Goal: Transaction & Acquisition: Purchase product/service

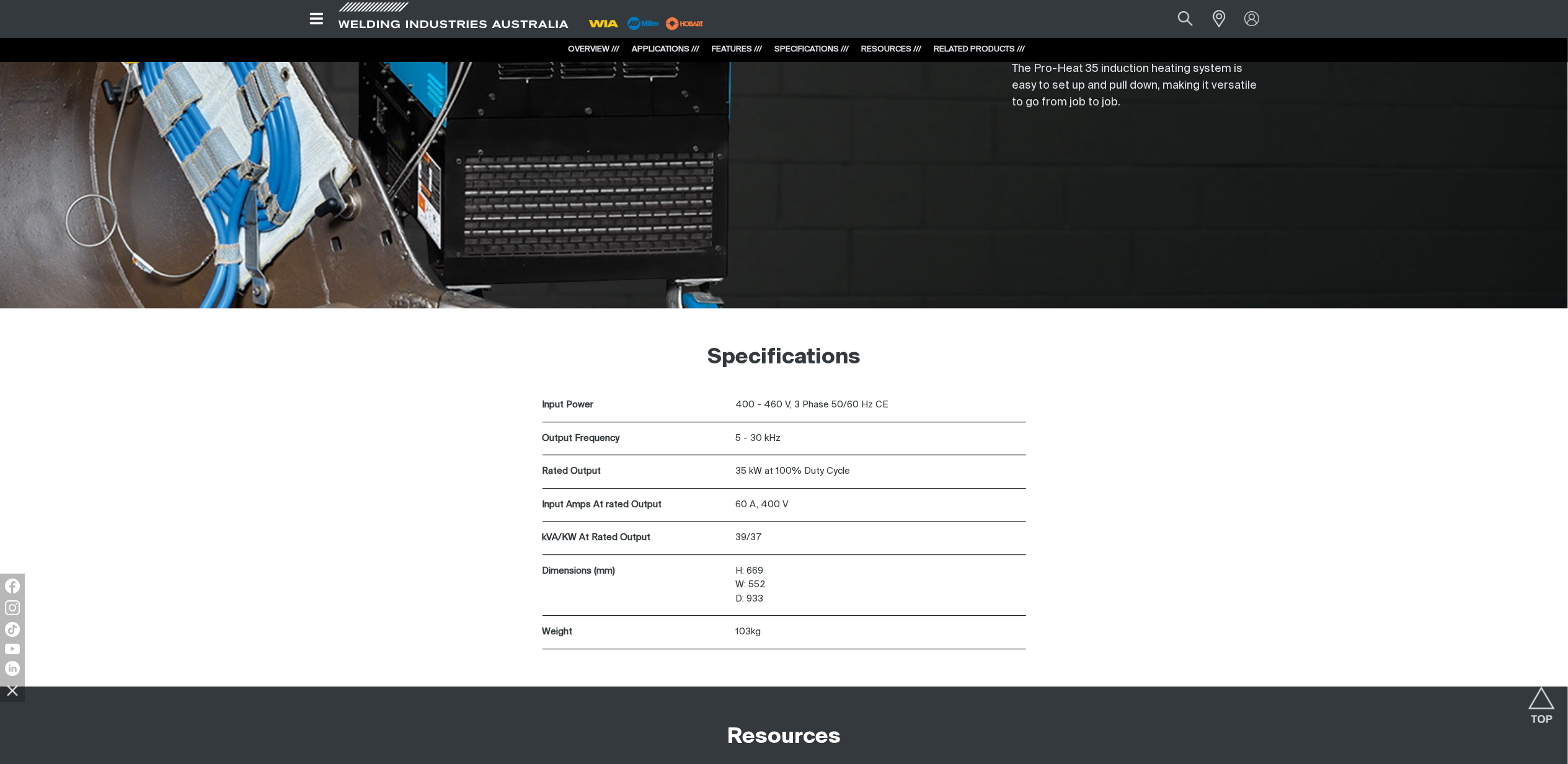
scroll to position [3472, 0]
click at [1183, 18] on button "Search products" at bounding box center [1185, 18] width 51 height 33
click at [1114, 25] on input "Search" at bounding box center [1109, 19] width 191 height 27
paste input "MR164902"
type input "MR164902"
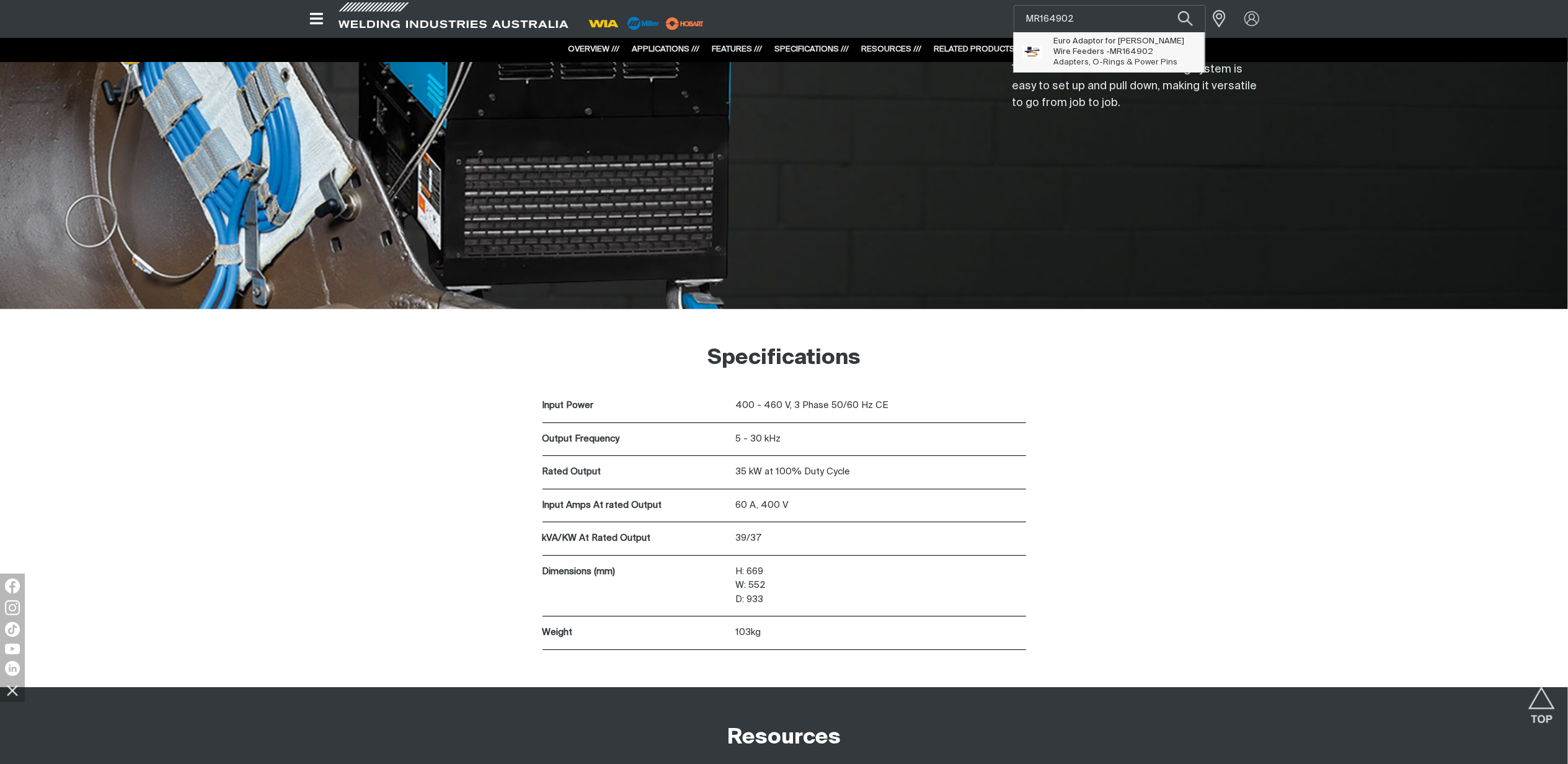
click at [1076, 45] on span "Euro Adaptor for [PERSON_NAME] Wire Feeders - MR164902" at bounding box center [1125, 46] width 142 height 21
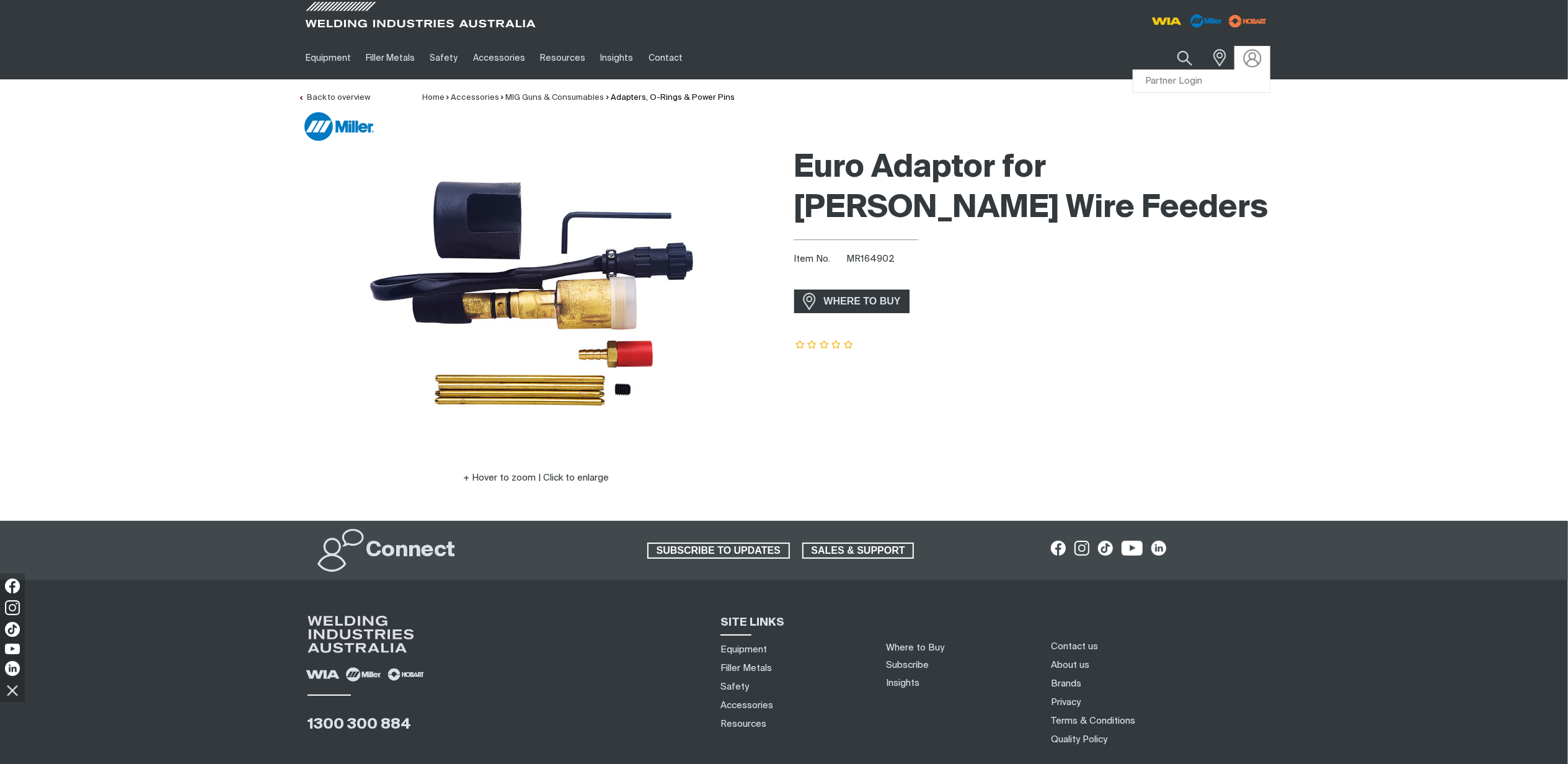
click at [1260, 57] on img at bounding box center [1252, 57] width 18 height 18
click at [1183, 81] on link "Partner Login" at bounding box center [1201, 81] width 136 height 23
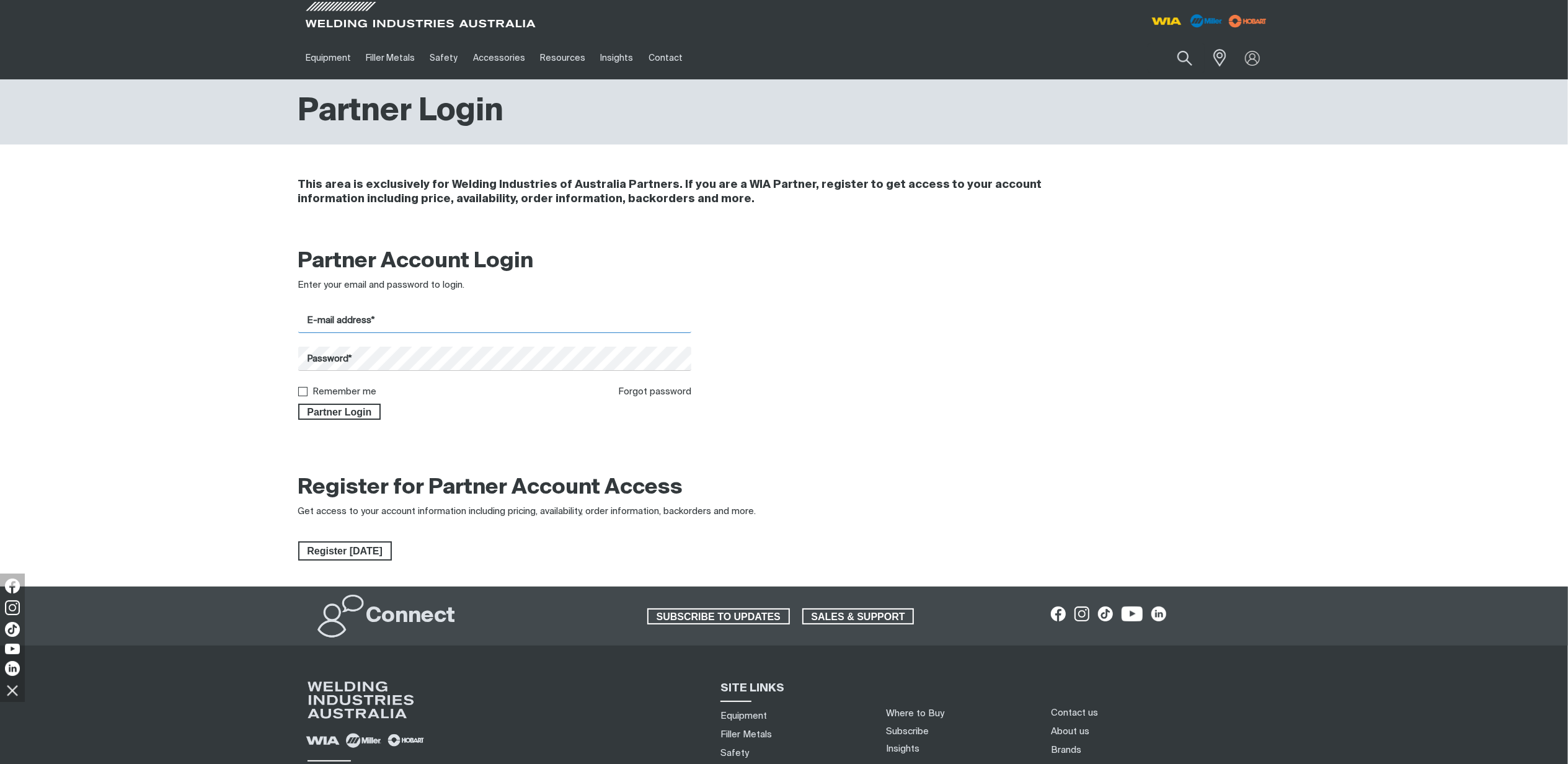
type input "[PERSON_NAME][EMAIL_ADDRESS][PERSON_NAME][DOMAIN_NAME]"
click at [328, 400] on div "Partner Login" at bounding box center [495, 409] width 394 height 21
click at [330, 404] on span "Partner Login" at bounding box center [339, 412] width 81 height 16
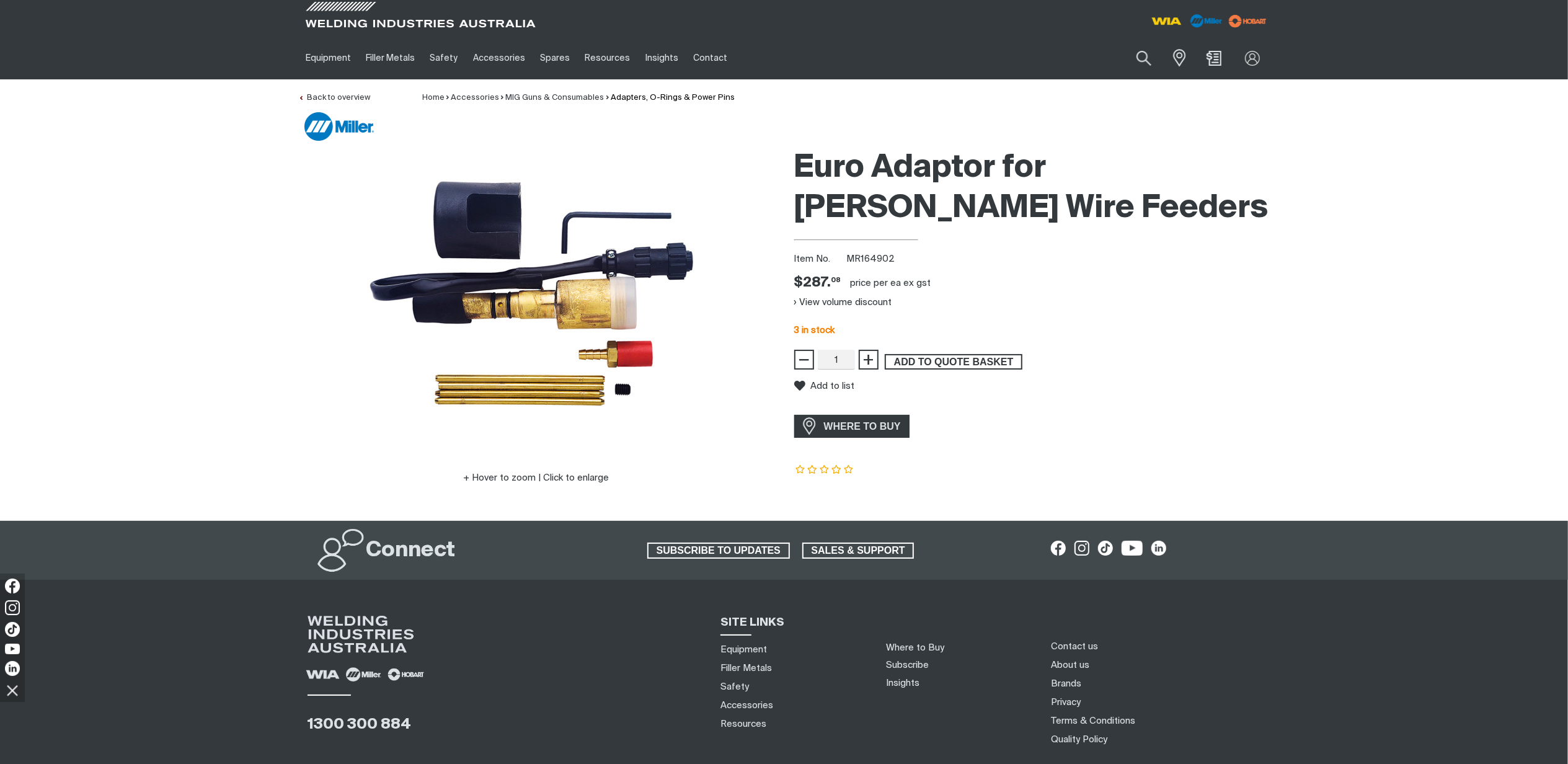
click at [944, 360] on span "ADD TO QUOTE BASKET" at bounding box center [953, 362] width 135 height 16
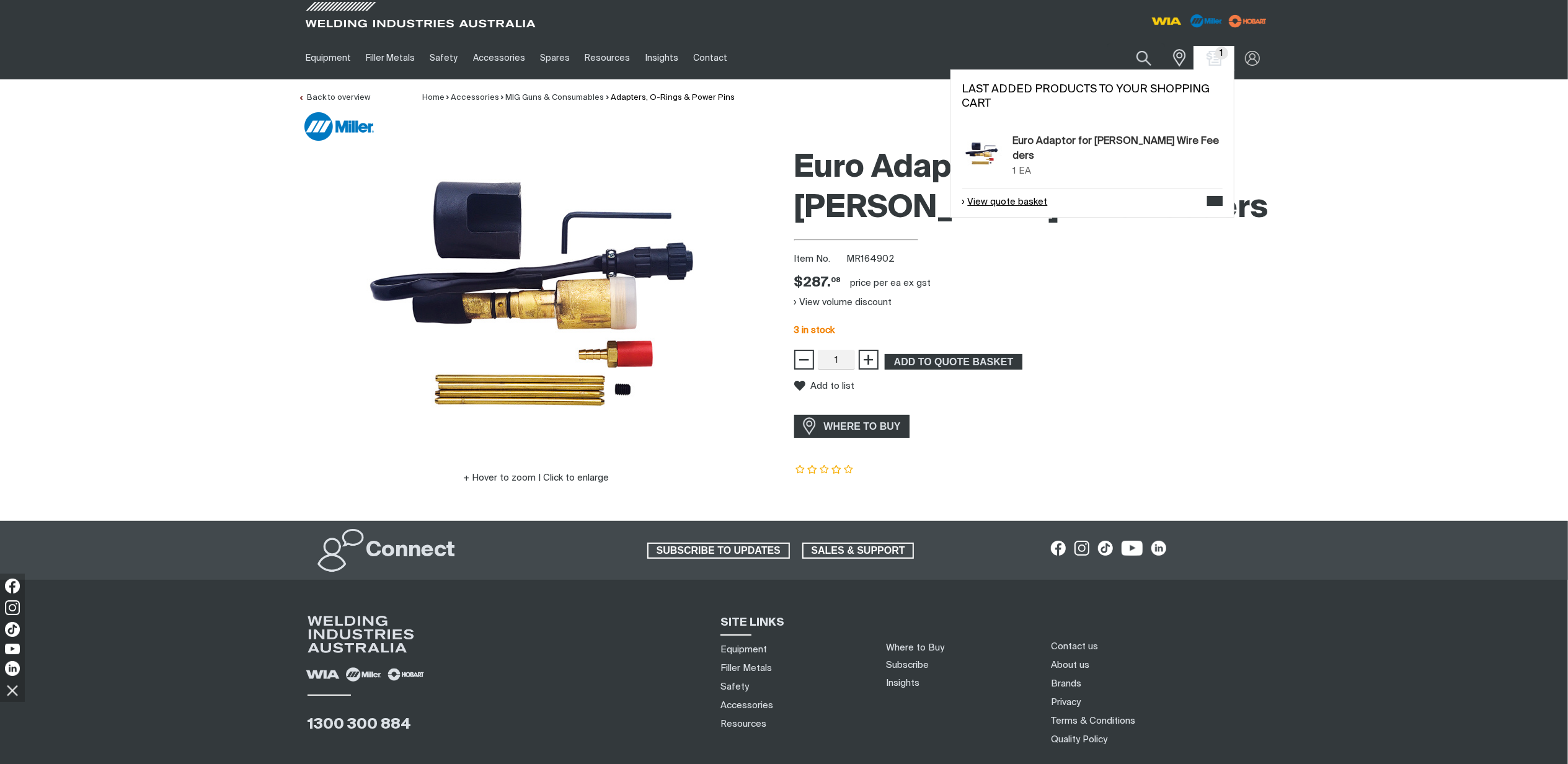
click at [1022, 196] on link "View quote basket" at bounding box center [1005, 202] width 86 height 15
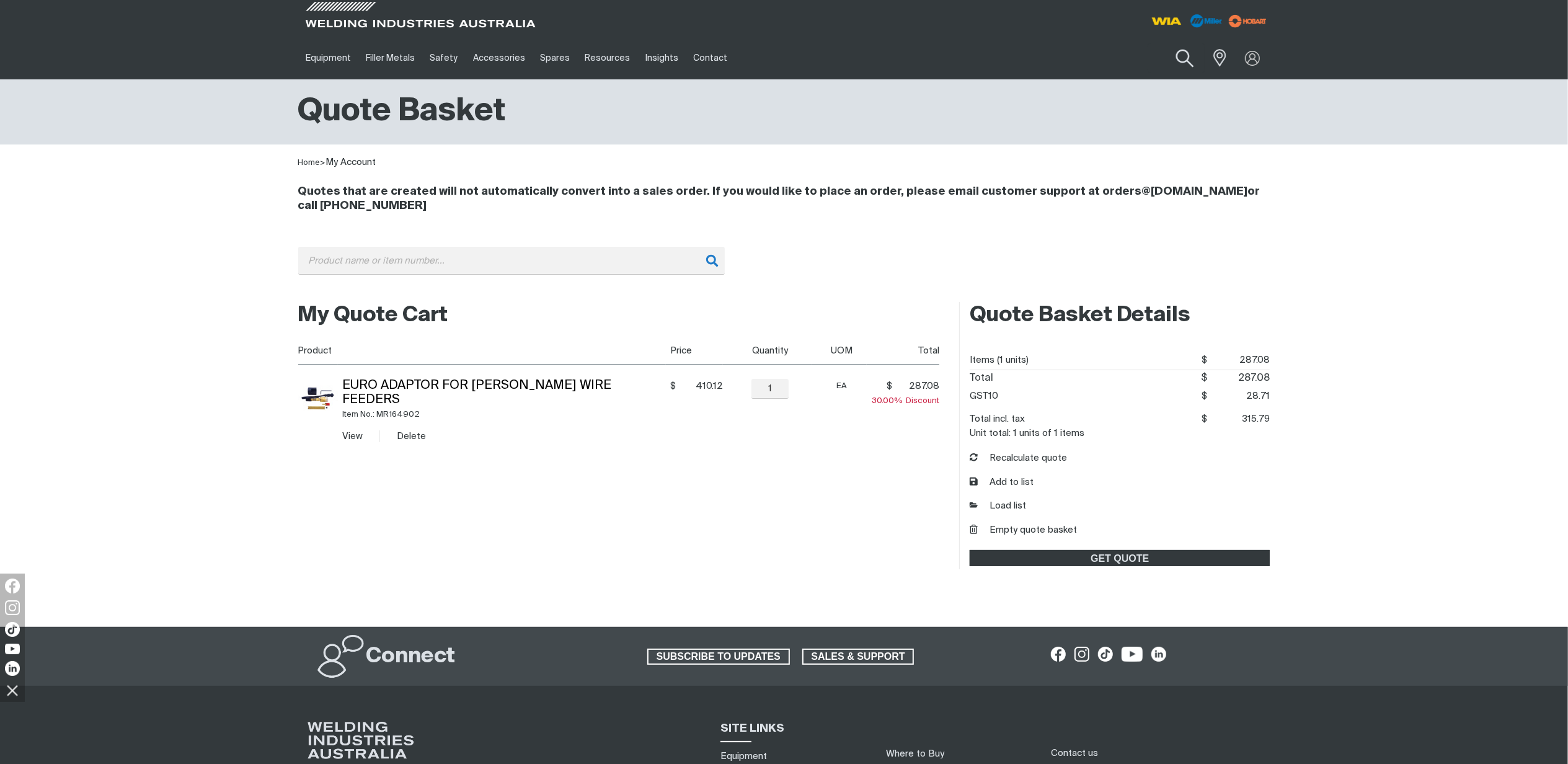
click at [1187, 47] on button "Search products" at bounding box center [1184, 58] width 51 height 35
click at [1100, 61] on input "Search" at bounding box center [1108, 57] width 191 height 28
paste input "TIG001"
type input "TIG001"
click at [1163, 44] on button "Search products" at bounding box center [1184, 58] width 42 height 29
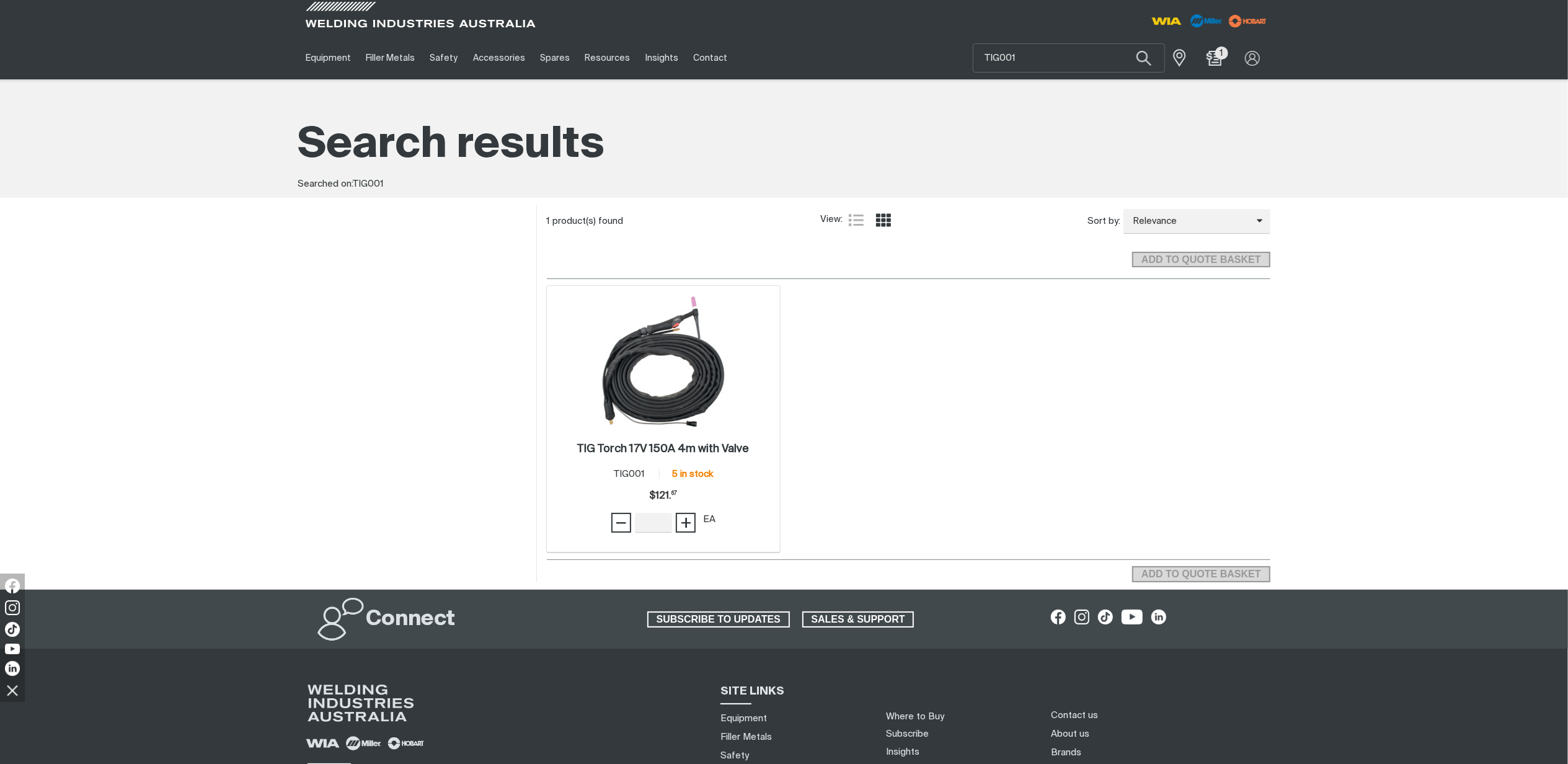
click at [684, 428] on div "TIG Torch 17V 150A 4m with Valve . Item No. TIG001 5 in stock Price $121.67 $12…" at bounding box center [664, 490] width 221 height 124
click at [675, 447] on h2 "TIG Torch 17V 150A 4m with Valve ." at bounding box center [663, 448] width 171 height 11
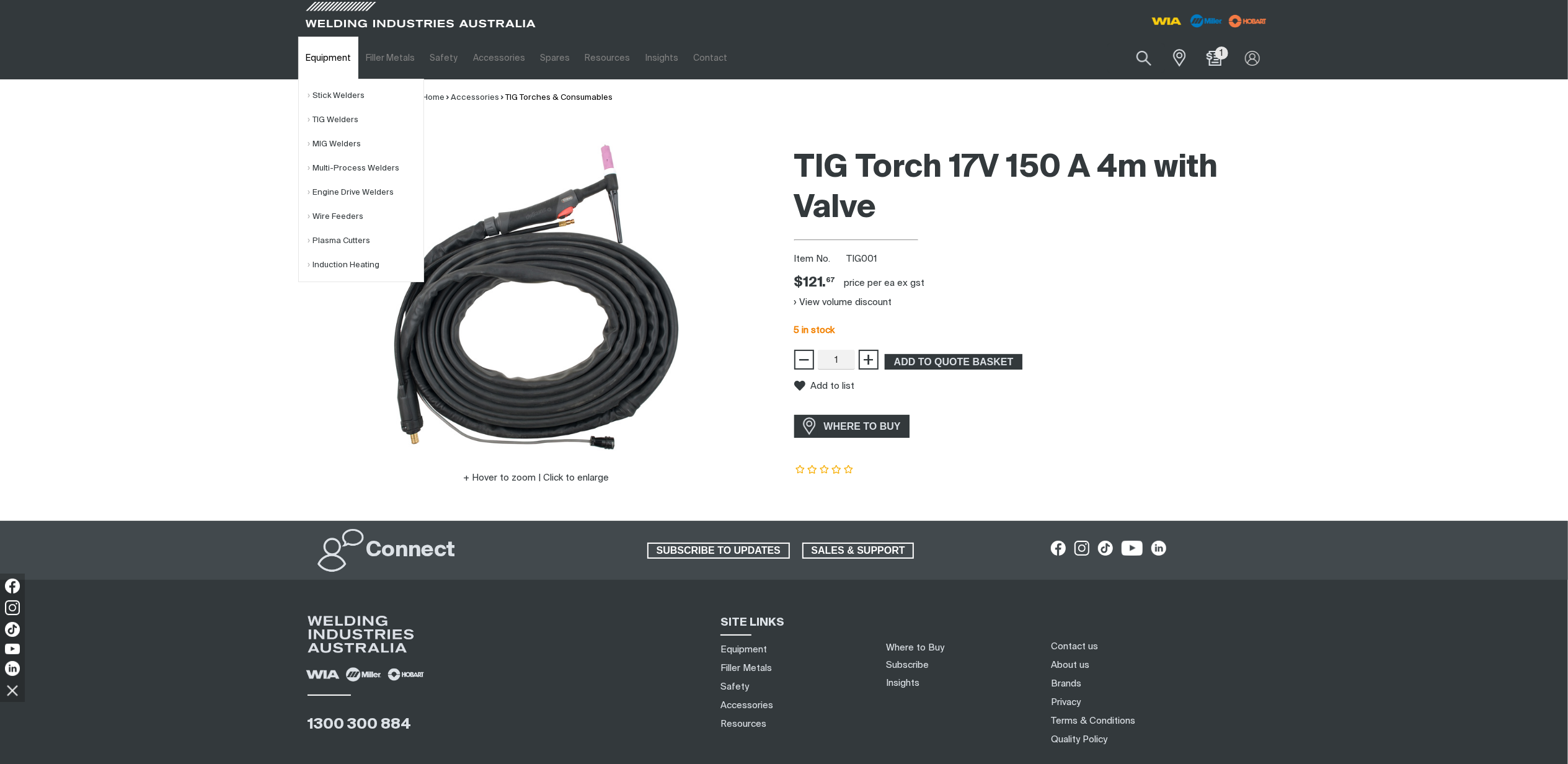
click at [339, 57] on link "Equipment" at bounding box center [328, 58] width 60 height 43
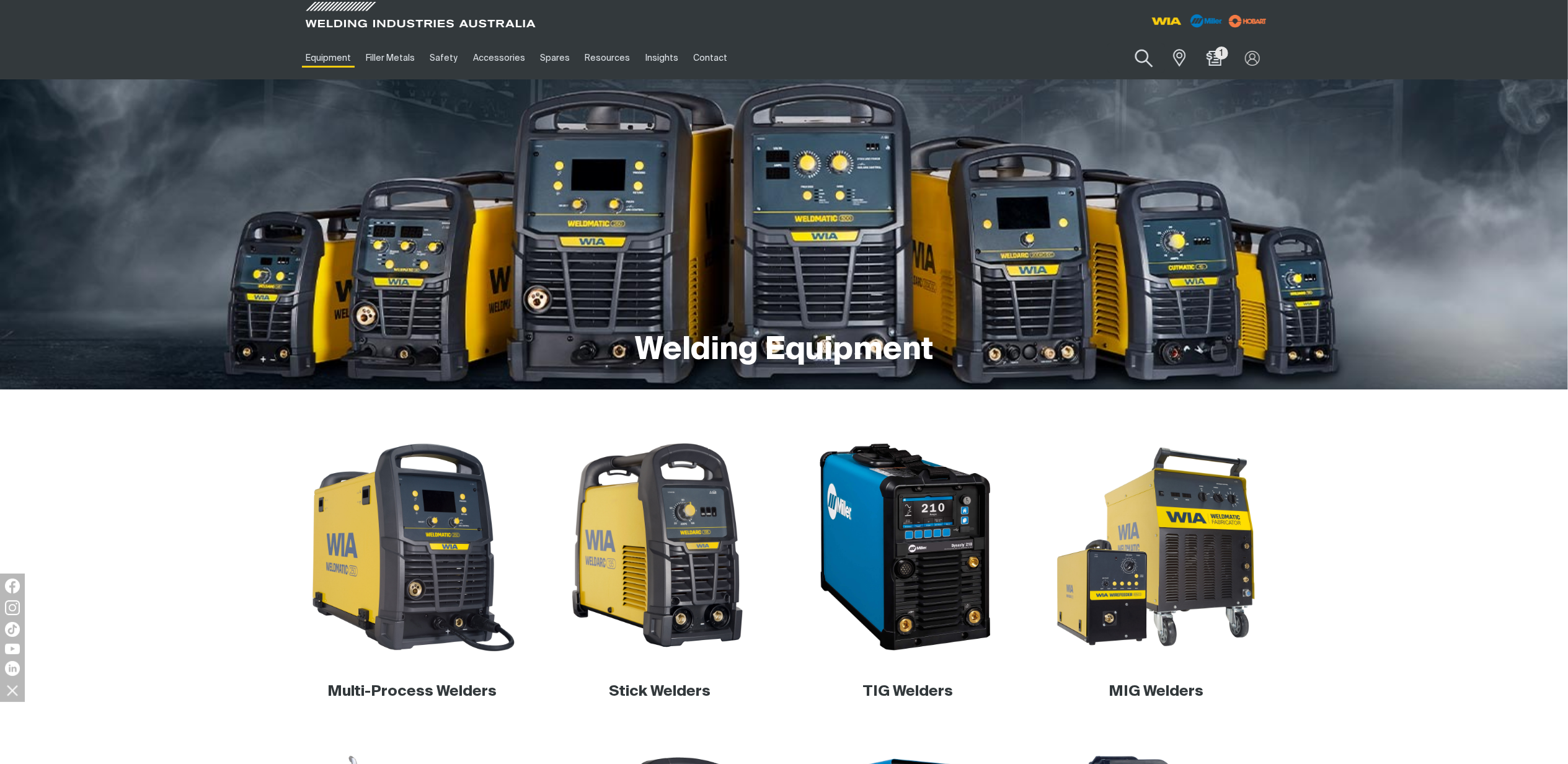
click at [1141, 57] on button "Search products" at bounding box center [1144, 58] width 51 height 35
click at [1051, 69] on input "Search" at bounding box center [1068, 57] width 191 height 28
paste input "AM354-0/12"
drag, startPoint x: 1055, startPoint y: 61, endPoint x: 975, endPoint y: 51, distance: 80.6
click at [975, 51] on input "AM354-0/12" at bounding box center [1068, 57] width 191 height 28
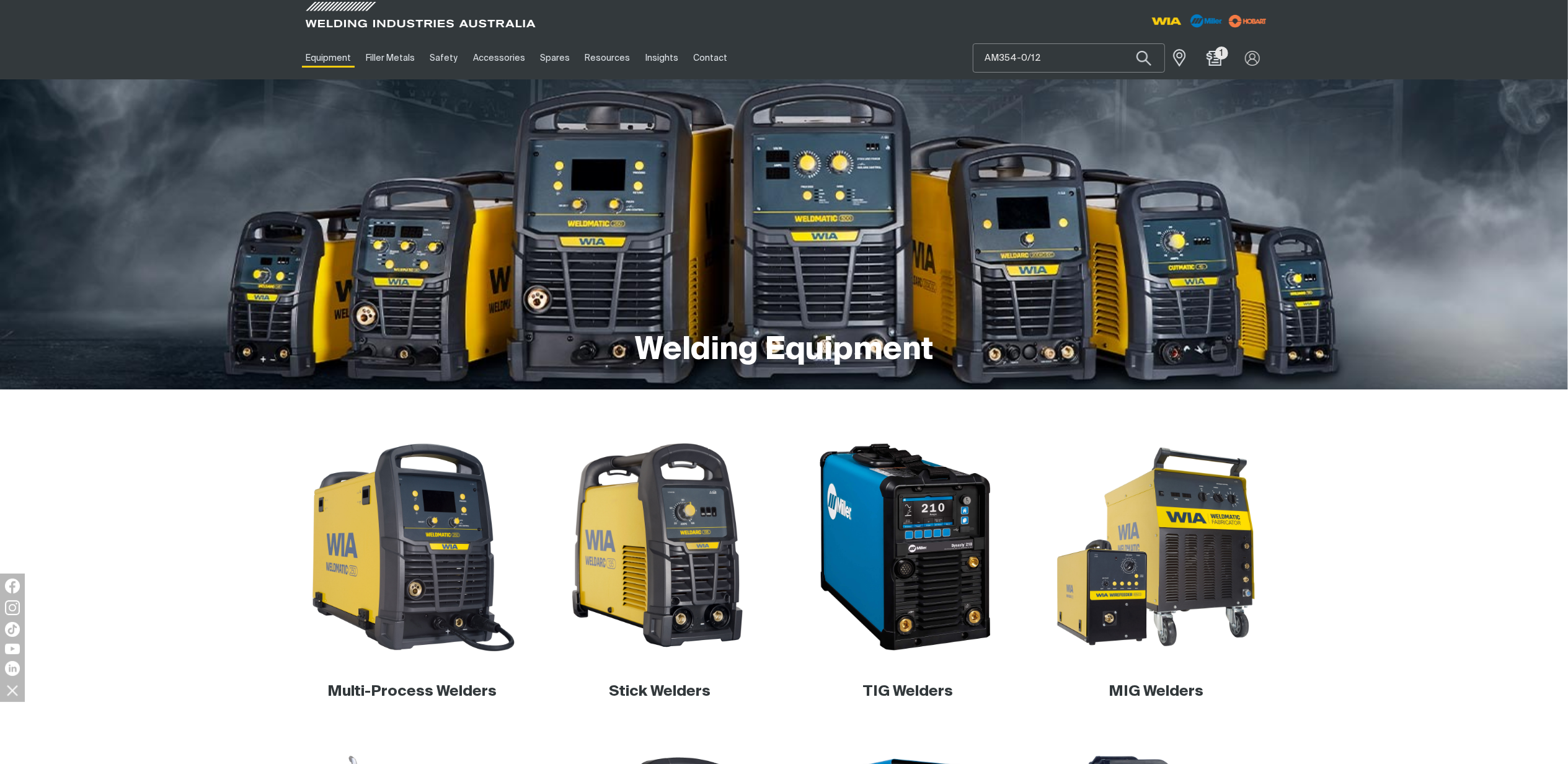
paste input "MR907618001"
type input "MR907618001"
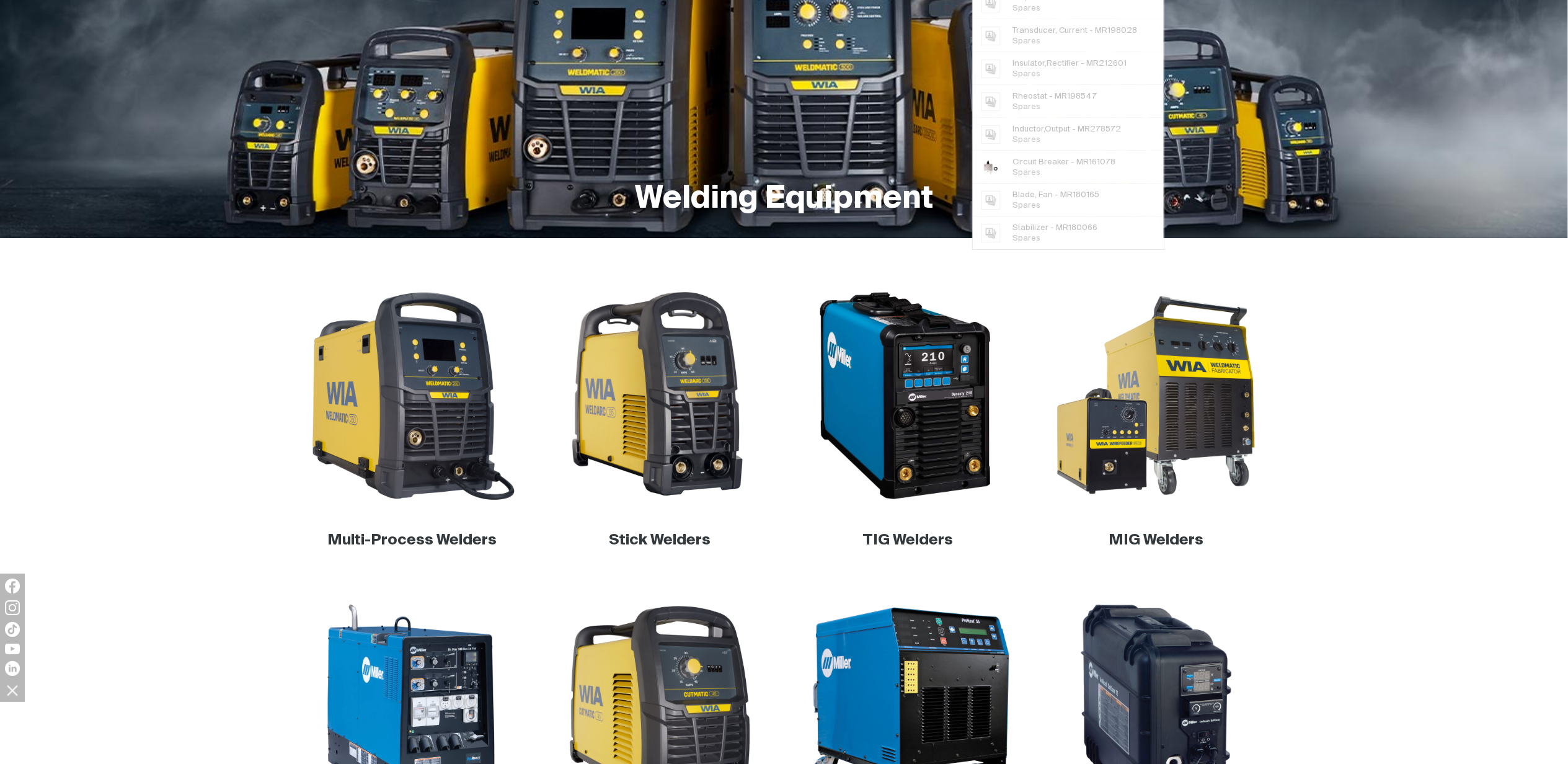
scroll to position [330, 0]
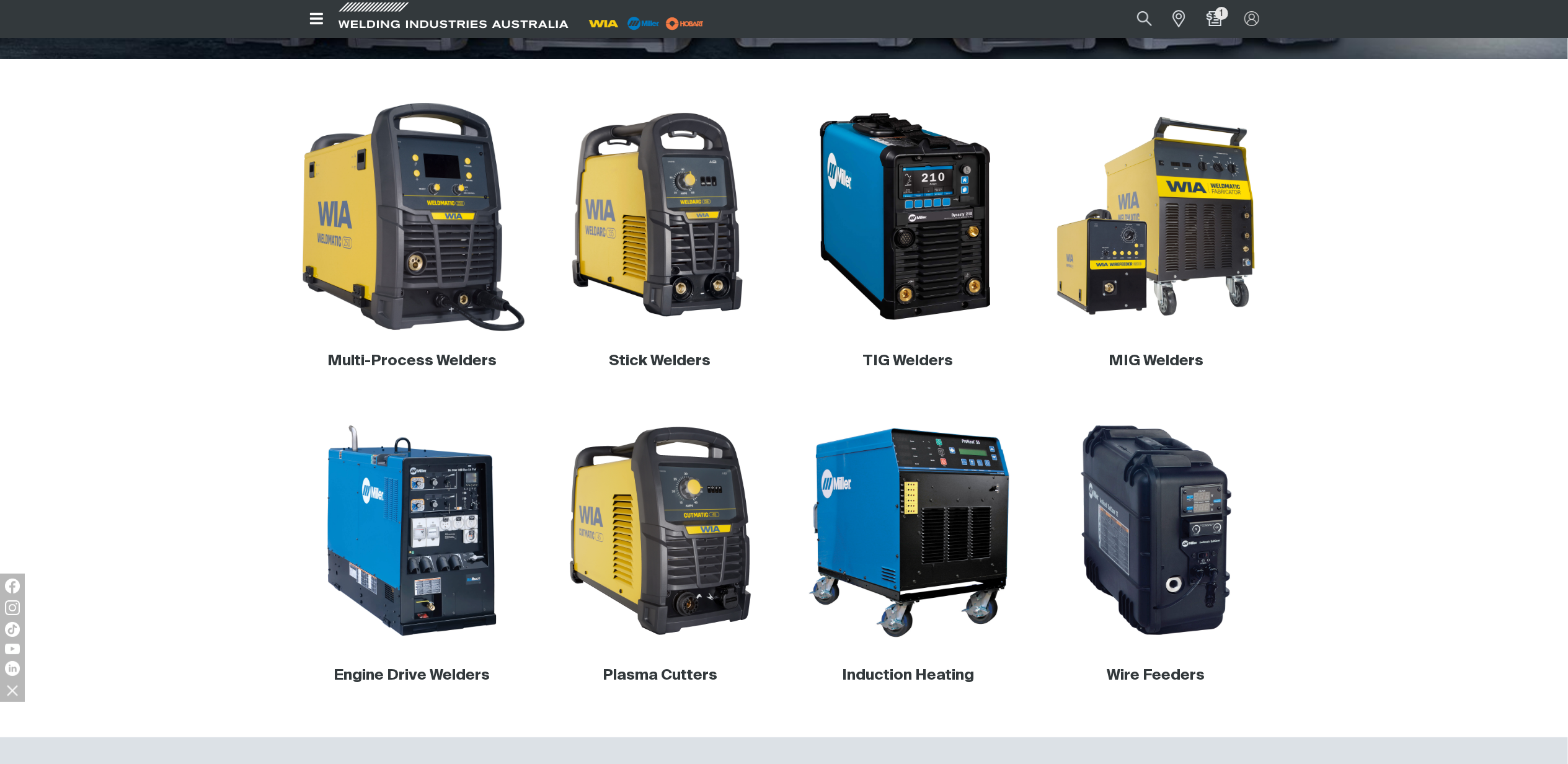
click at [369, 292] on img at bounding box center [412, 216] width 237 height 238
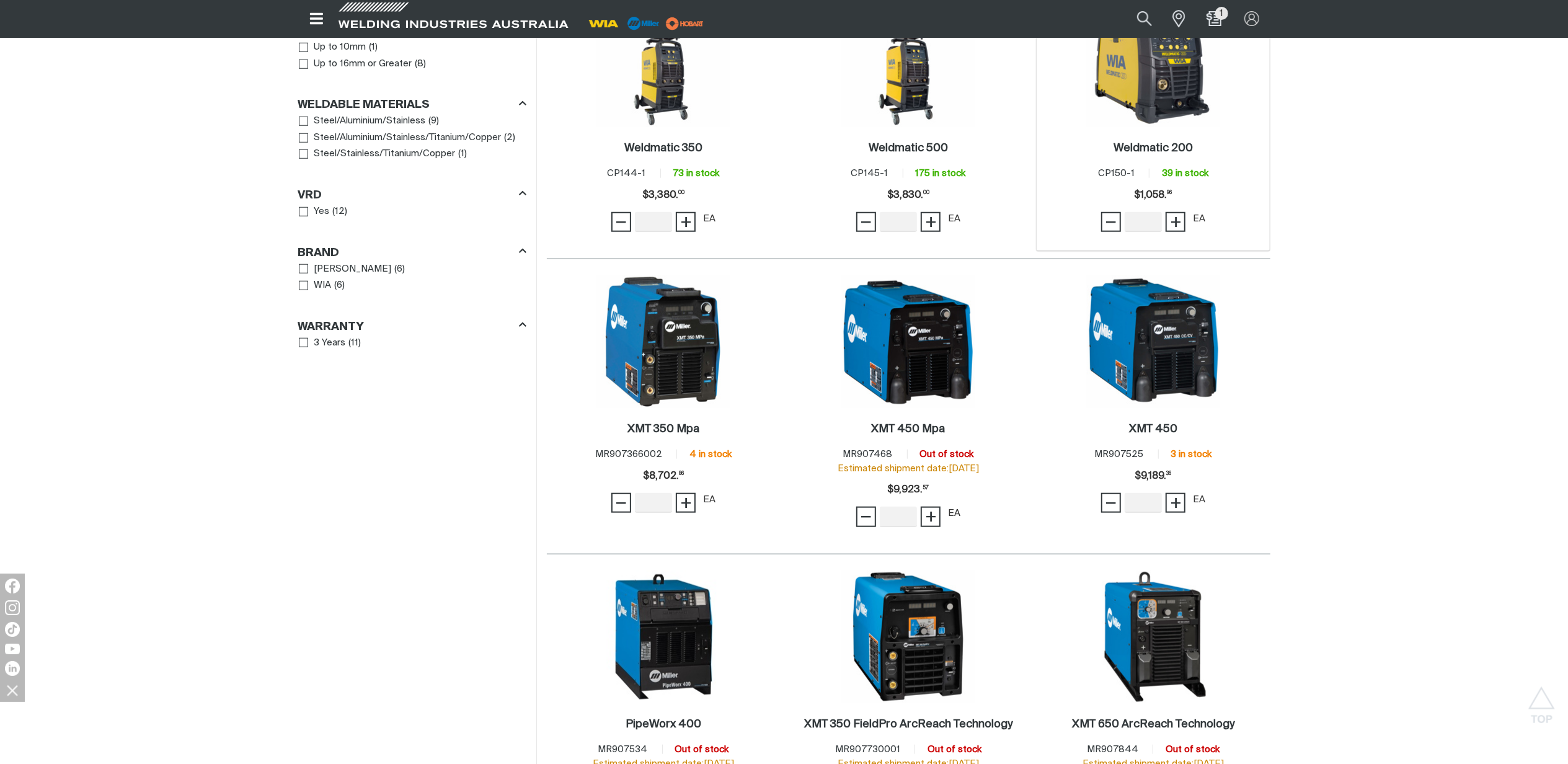
scroll to position [1157, 0]
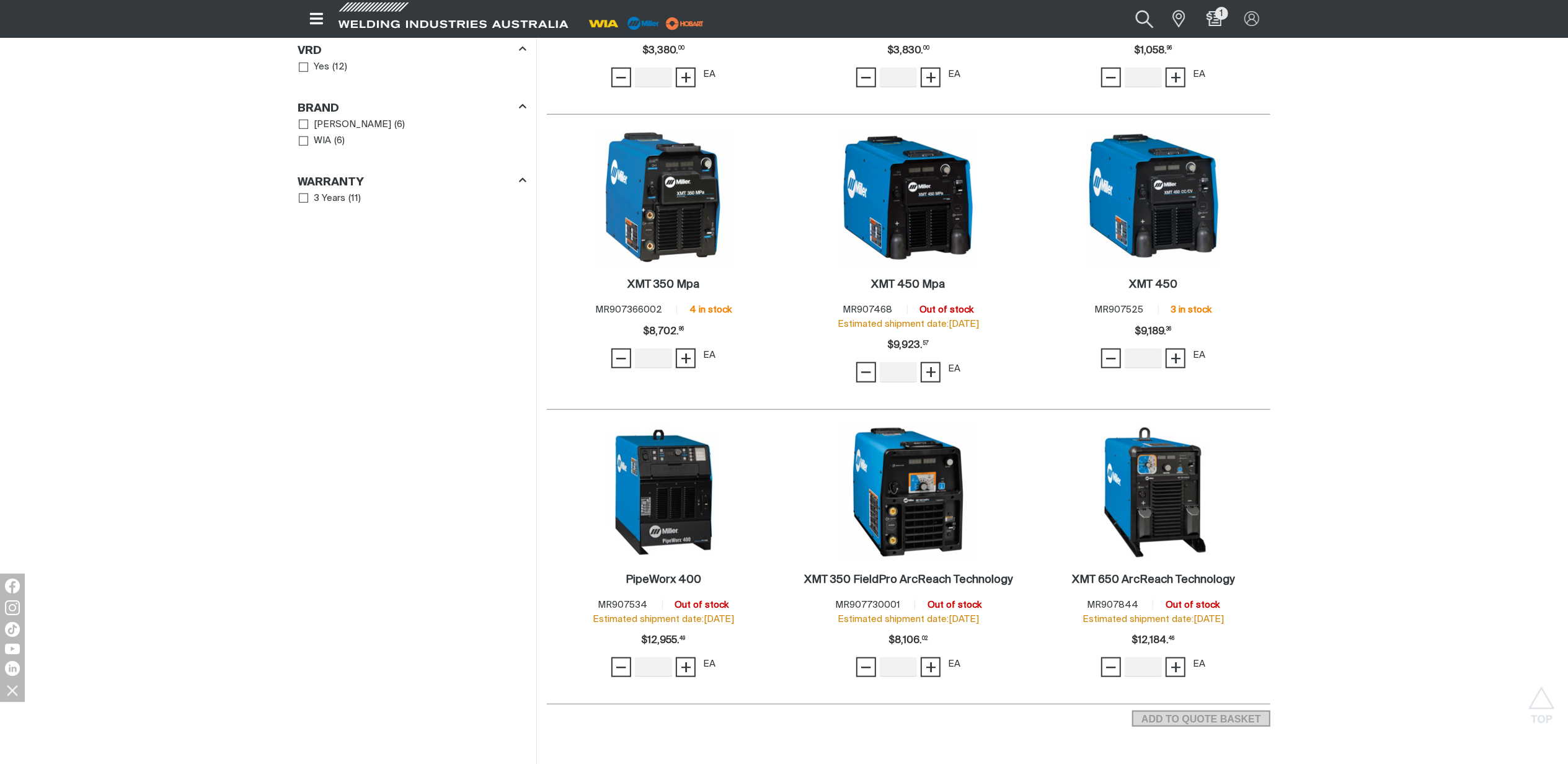
click at [1146, 14] on button "Search products" at bounding box center [1144, 18] width 51 height 33
click at [1055, 21] on input "Search" at bounding box center [1069, 19] width 191 height 27
paste input "AA51-1/10"
drag, startPoint x: 1062, startPoint y: 22, endPoint x: 968, endPoint y: 21, distance: 94.0
click at [968, 21] on div "Search AA51-1/10 When search results are available use up and down arrows to re…" at bounding box center [1108, 18] width 324 height 37
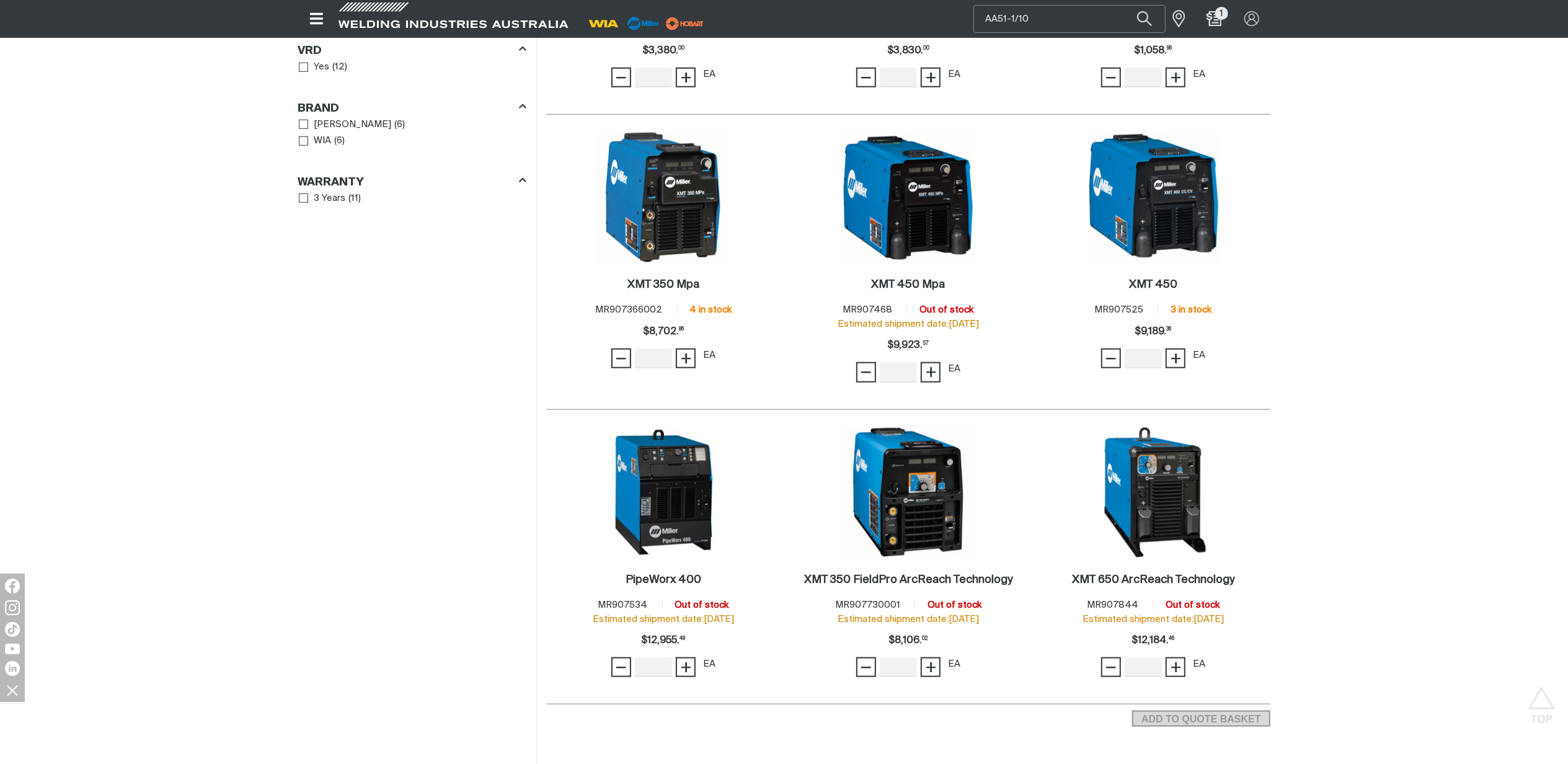
paste input "MR301619"
type input "MR301619"
click at [1123, 5] on button "Search products" at bounding box center [1144, 19] width 42 height 28
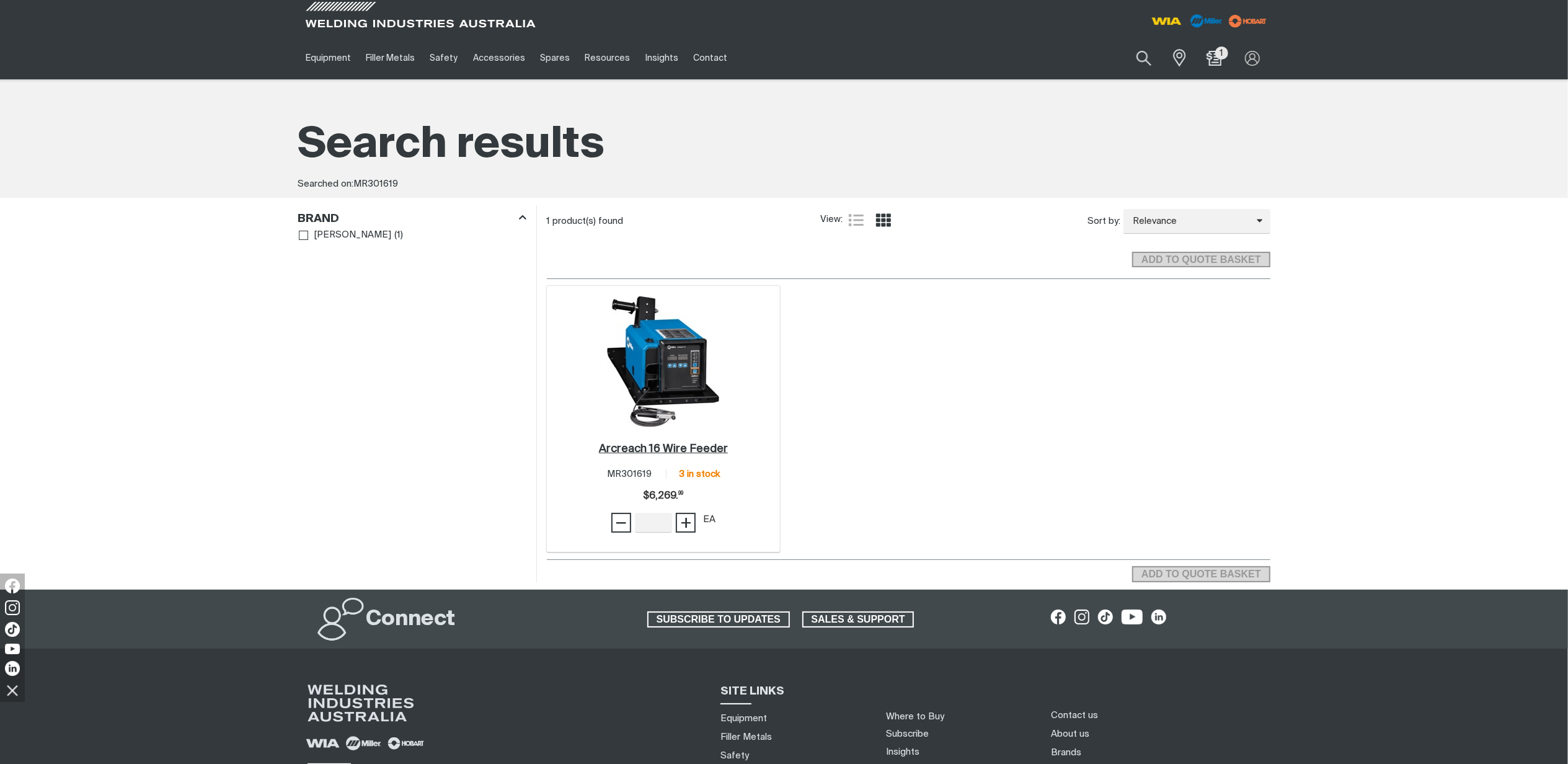
click at [682, 447] on h2 "Arcreach 16 Wire Feeder ." at bounding box center [663, 448] width 129 height 11
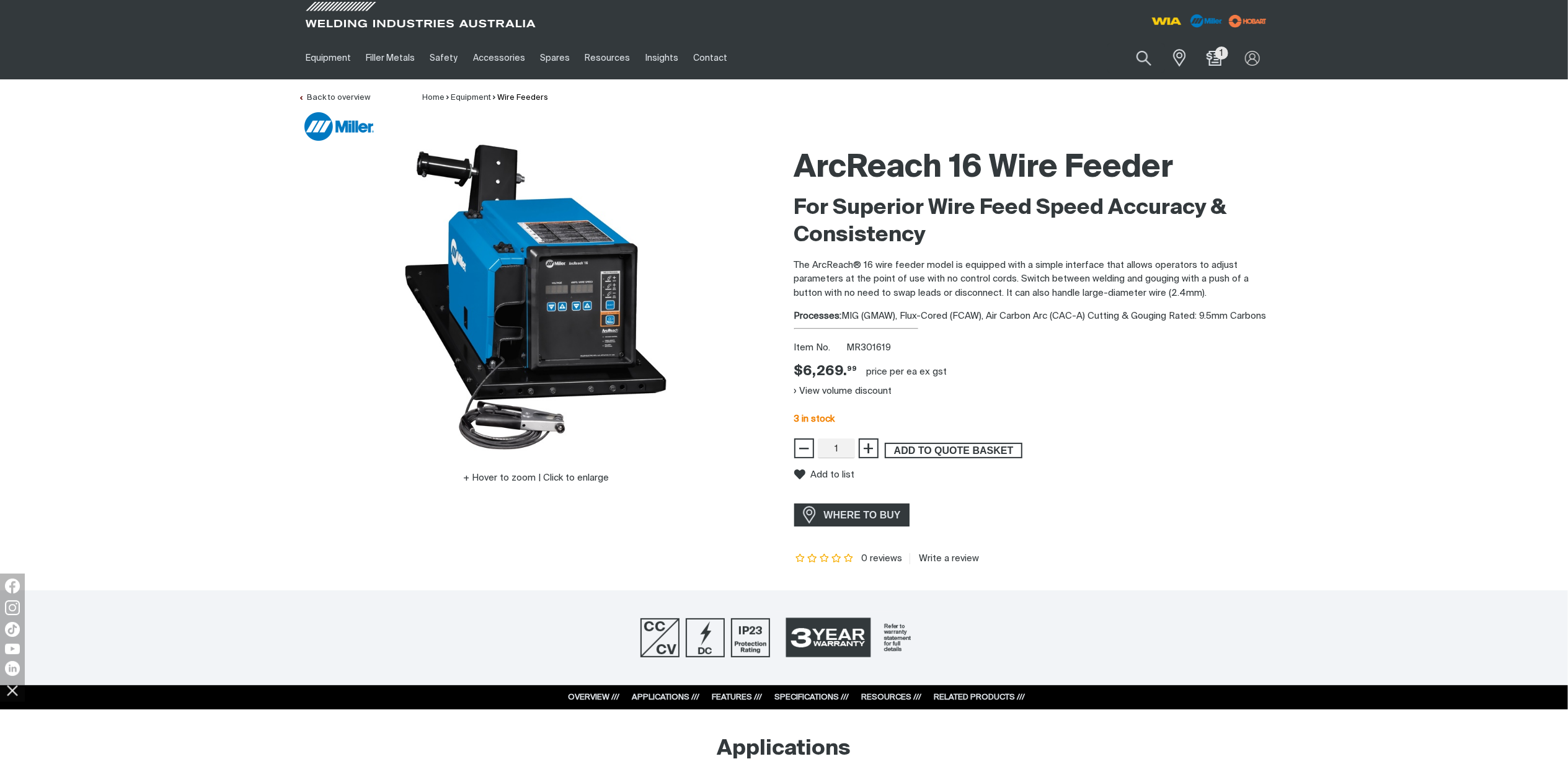
click at [933, 455] on span "ADD TO QUOTE BASKET" at bounding box center [953, 450] width 135 height 16
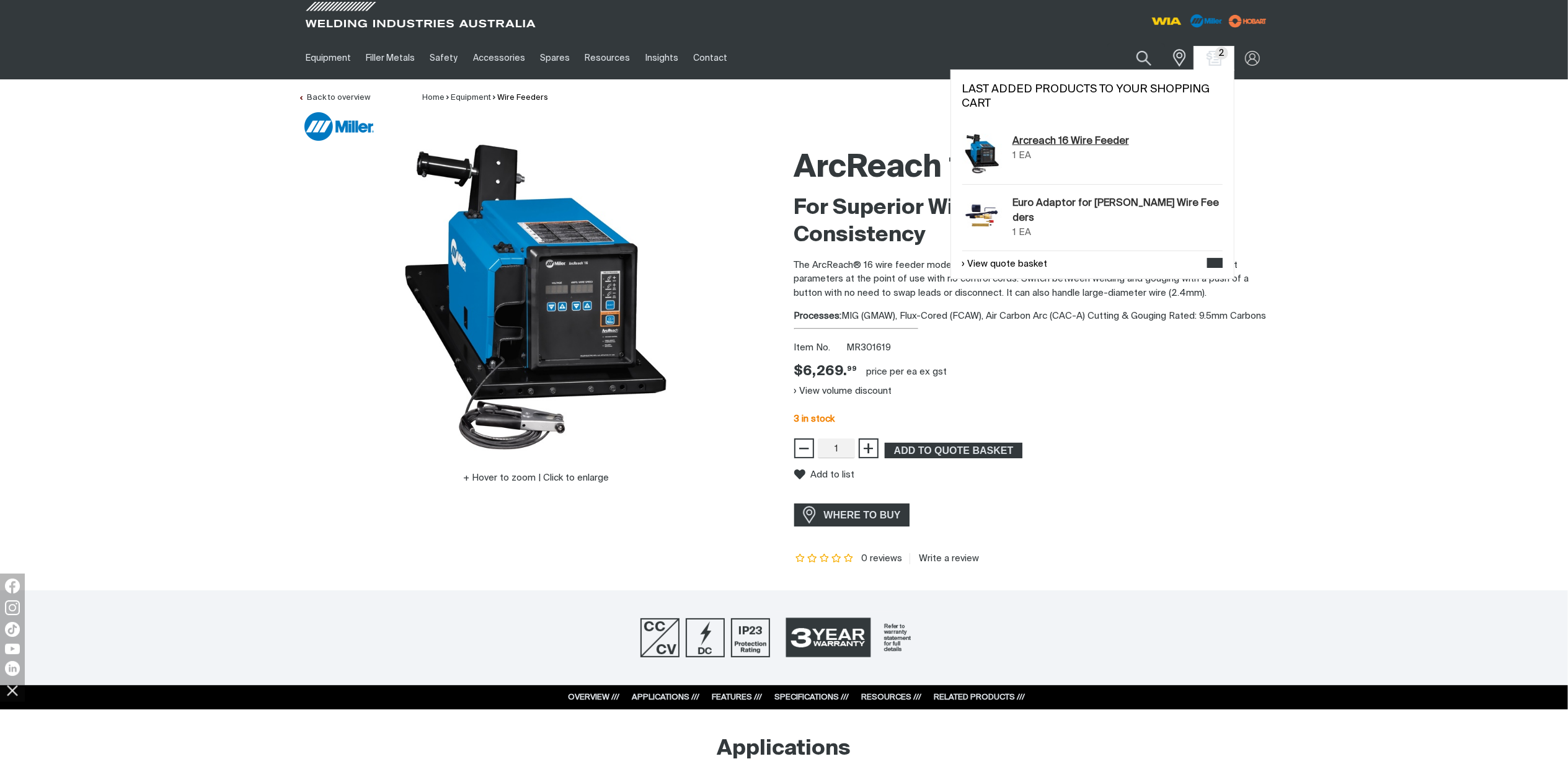
click at [1054, 144] on link "Arcreach 16 Wire Feeder" at bounding box center [1071, 141] width 117 height 15
click at [1009, 259] on link "View quote basket" at bounding box center [1005, 264] width 86 height 15
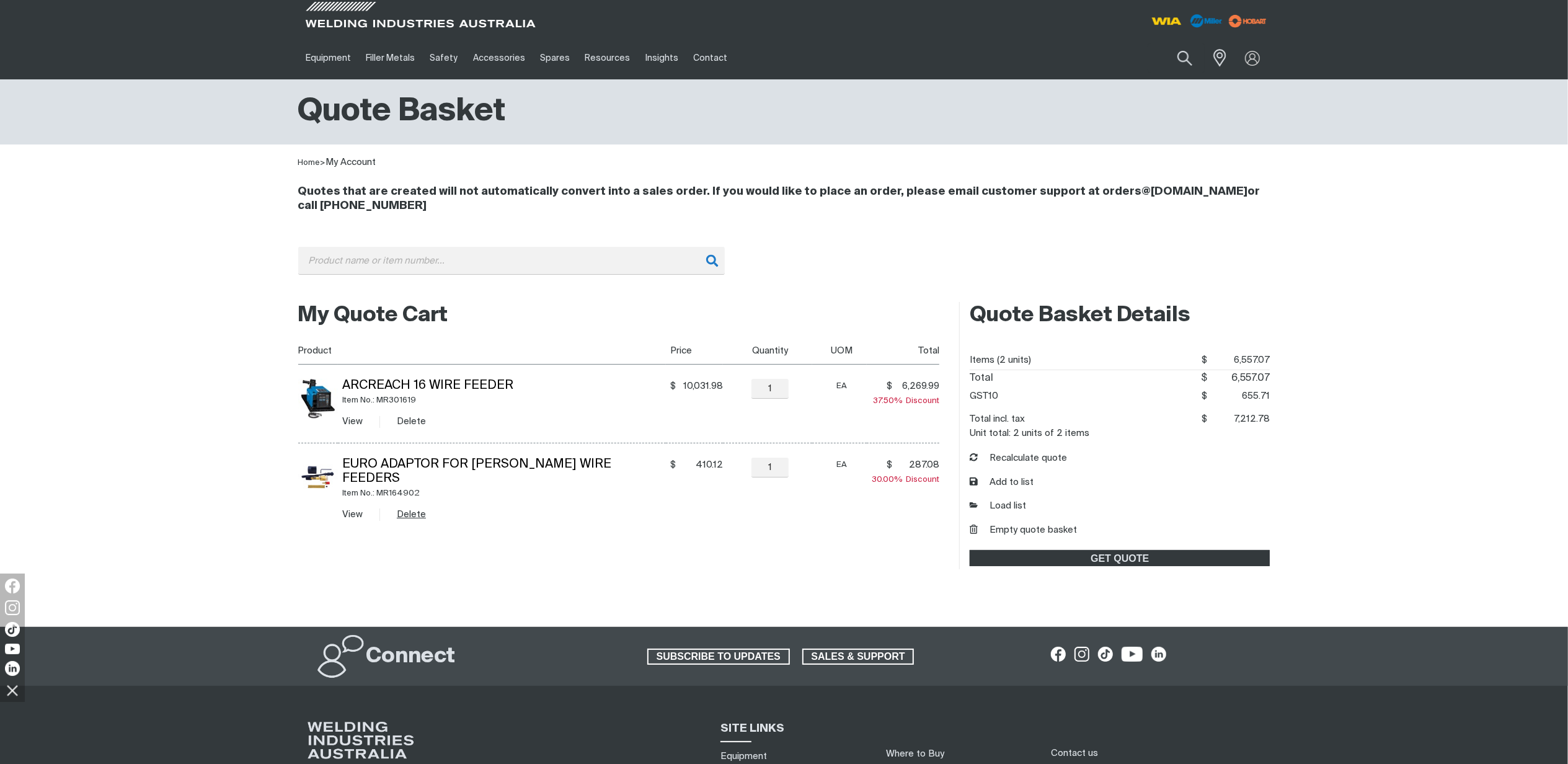
drag, startPoint x: 420, startPoint y: 501, endPoint x: 429, endPoint y: 487, distance: 16.6
click at [420, 507] on button "Delete" at bounding box center [412, 514] width 29 height 15
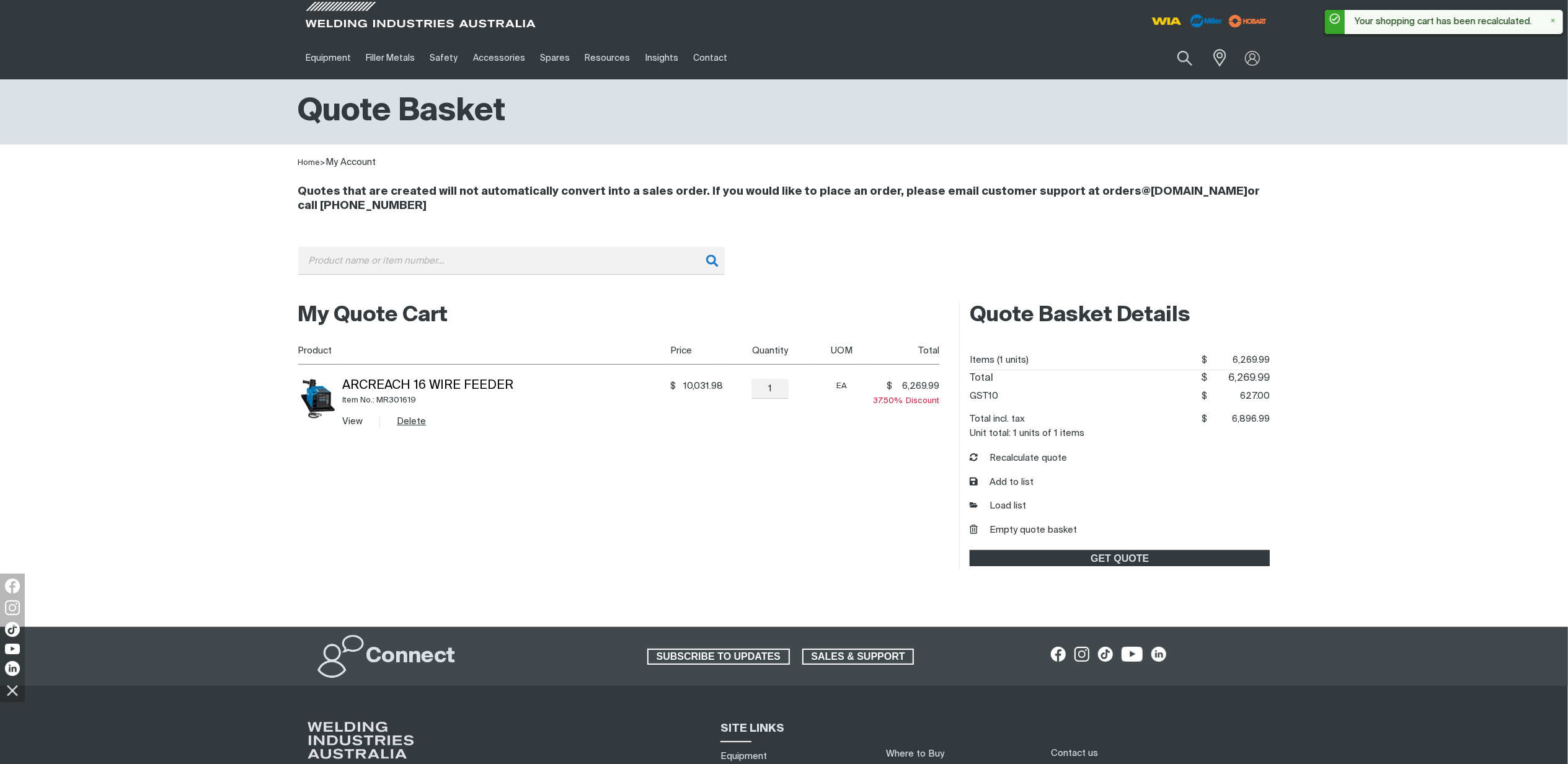
click at [422, 423] on button "Delete" at bounding box center [412, 421] width 29 height 15
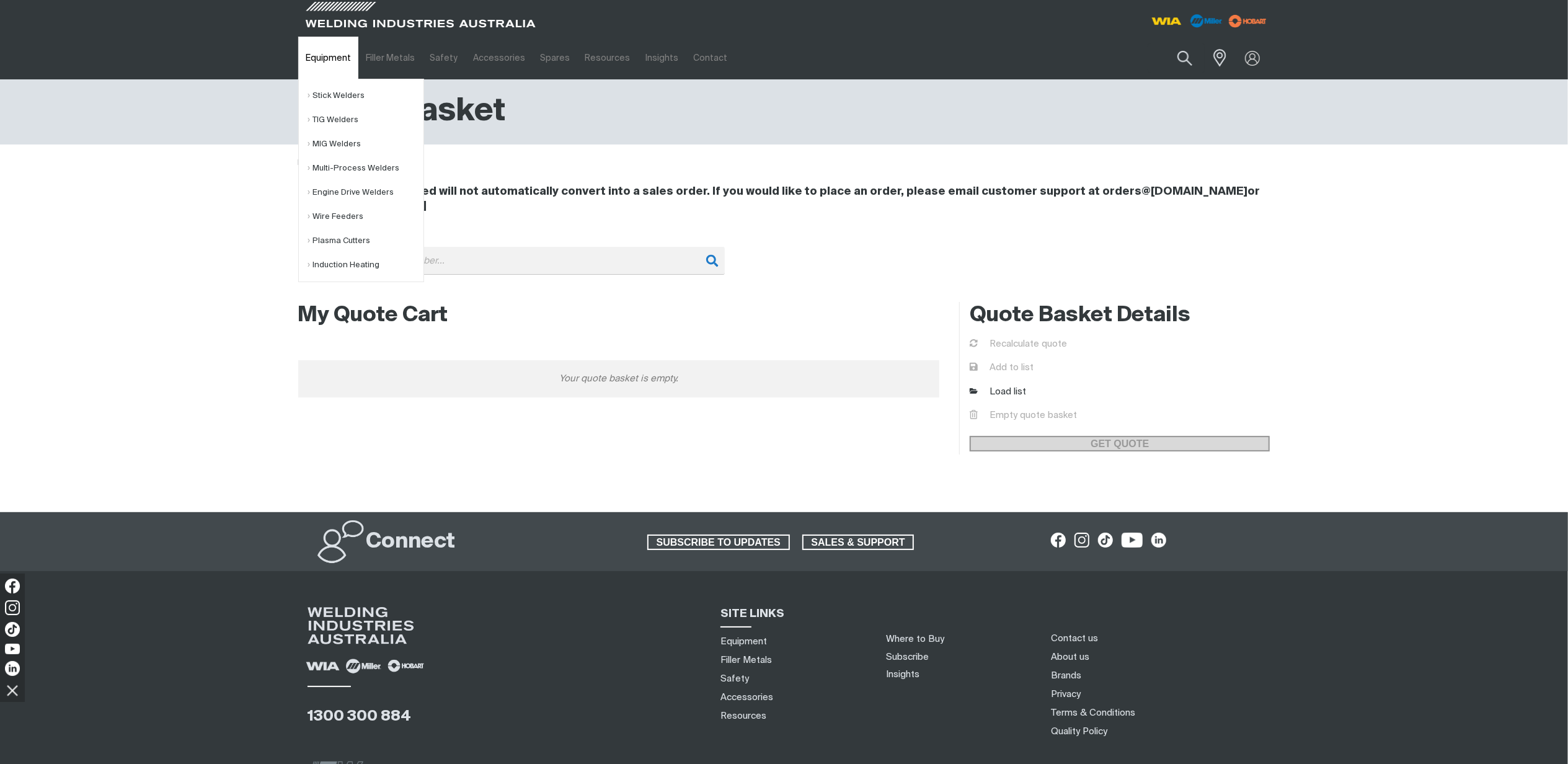
click at [333, 69] on link "Equipment" at bounding box center [328, 58] width 60 height 43
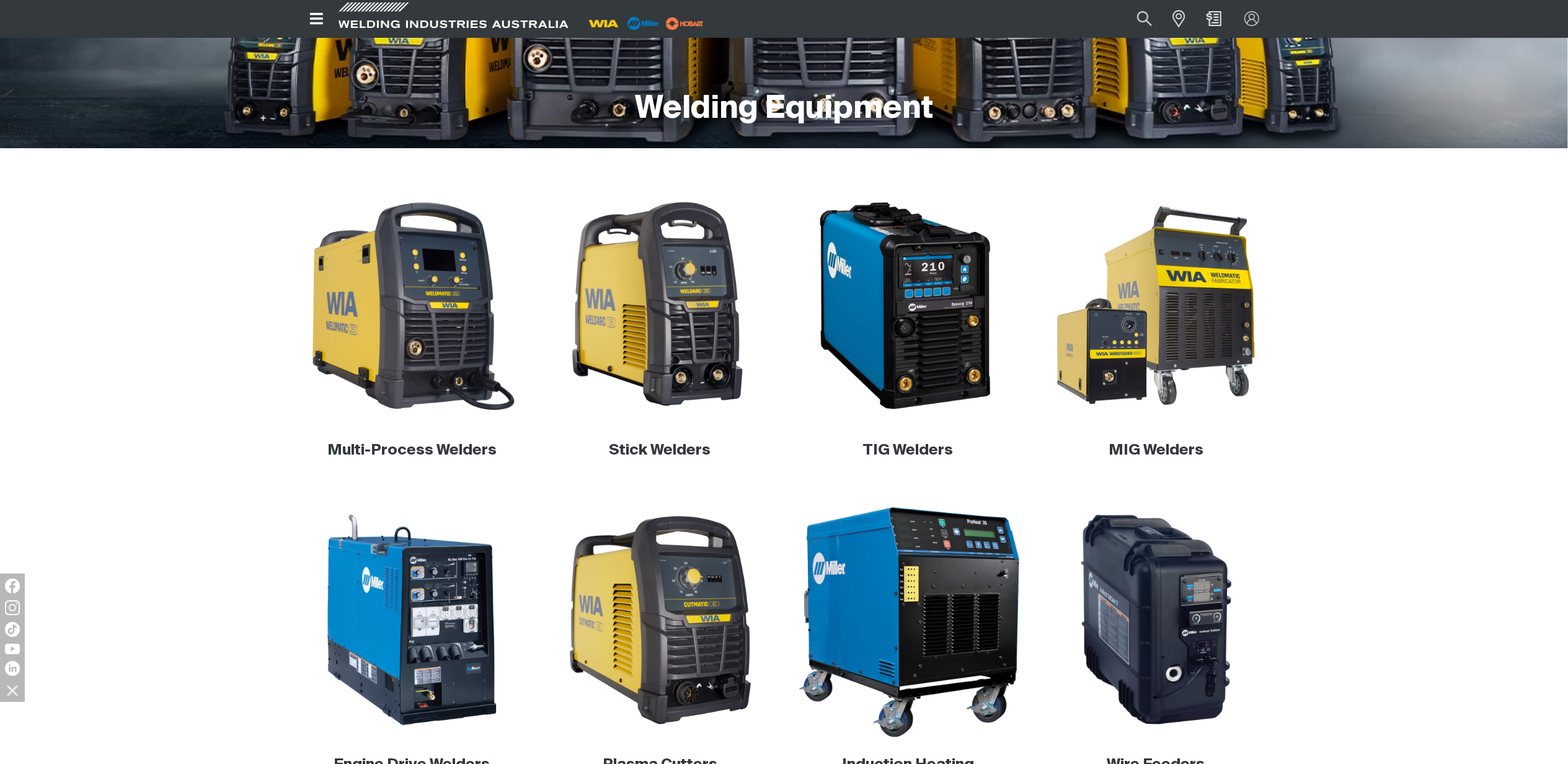
scroll to position [413, 0]
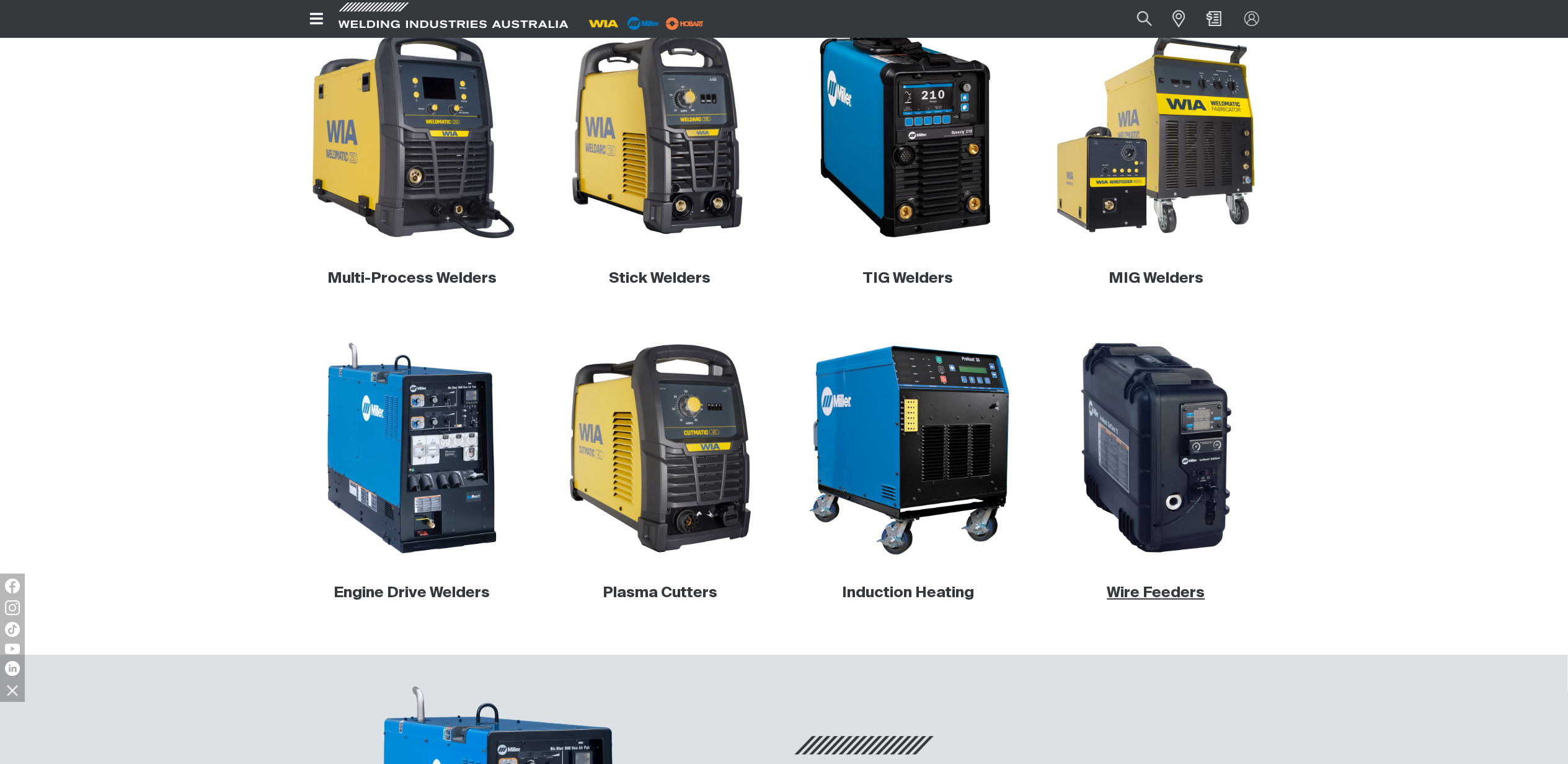
click at [1158, 593] on link "Wire Feeders" at bounding box center [1156, 593] width 98 height 15
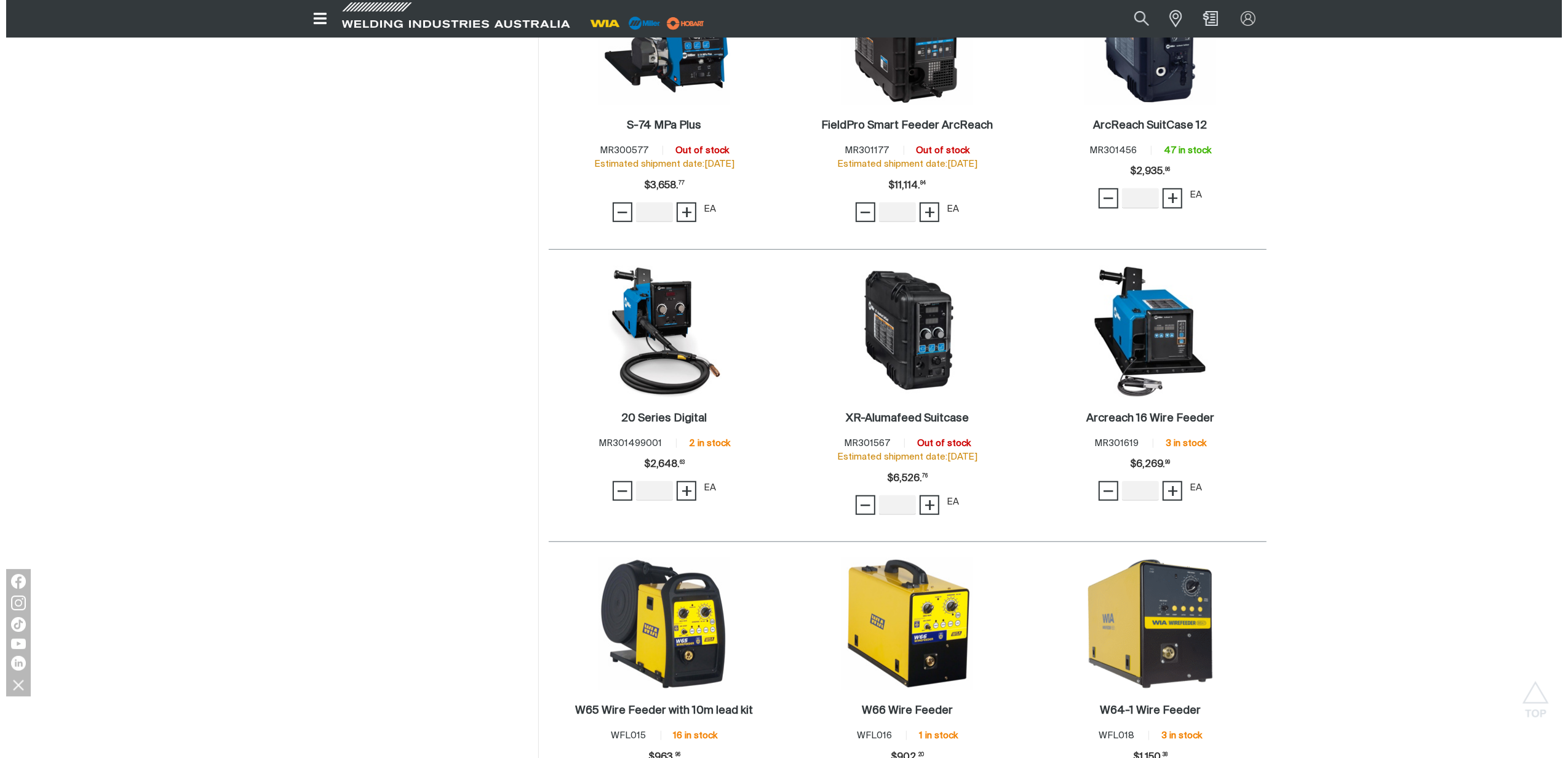
scroll to position [738, 0]
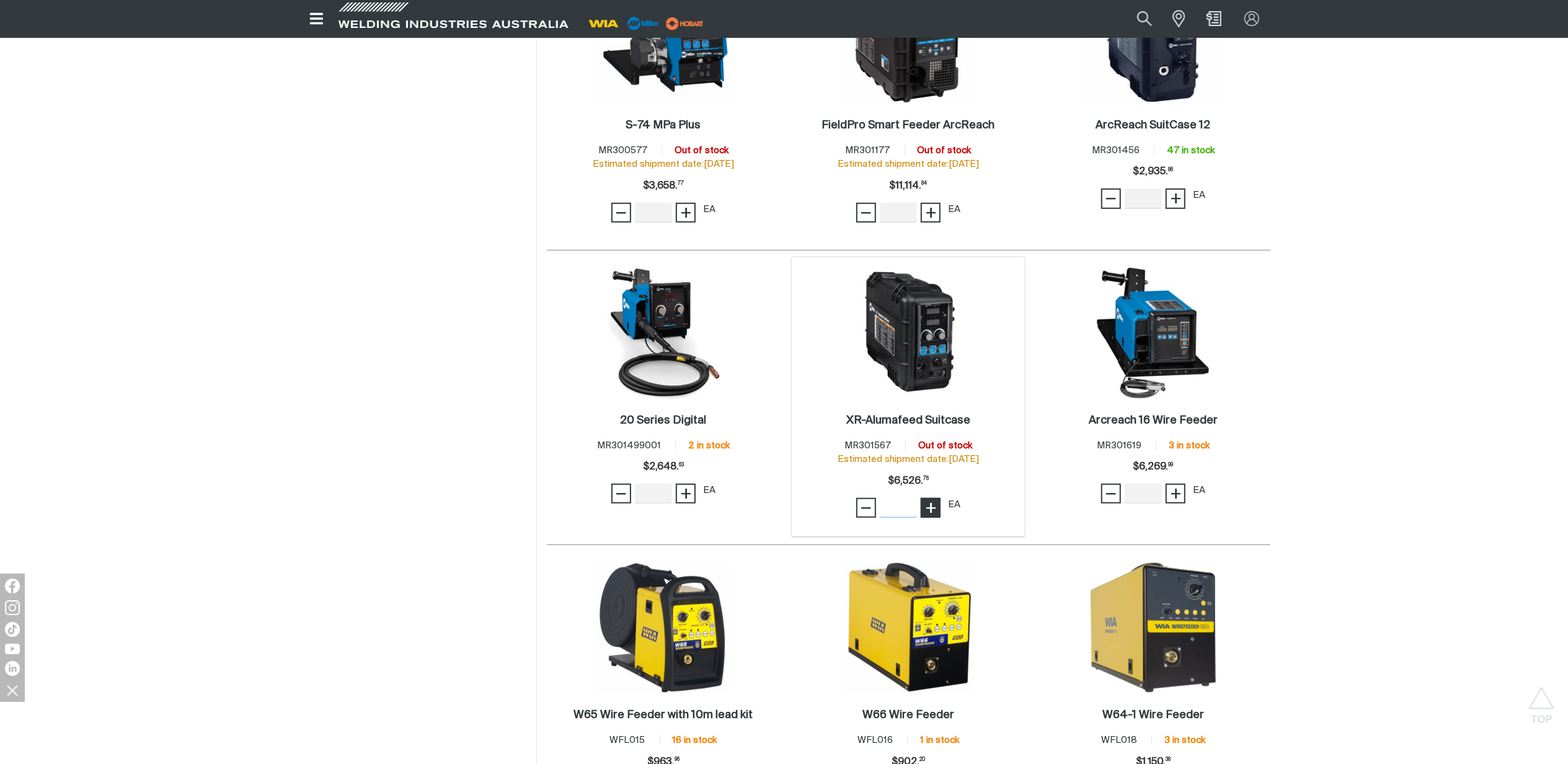
click at [939, 506] on button "+" at bounding box center [930, 508] width 20 height 20
type input "1"
click at [937, 415] on h2 "XR-Alumafeed Suitcase ." at bounding box center [908, 420] width 124 height 11
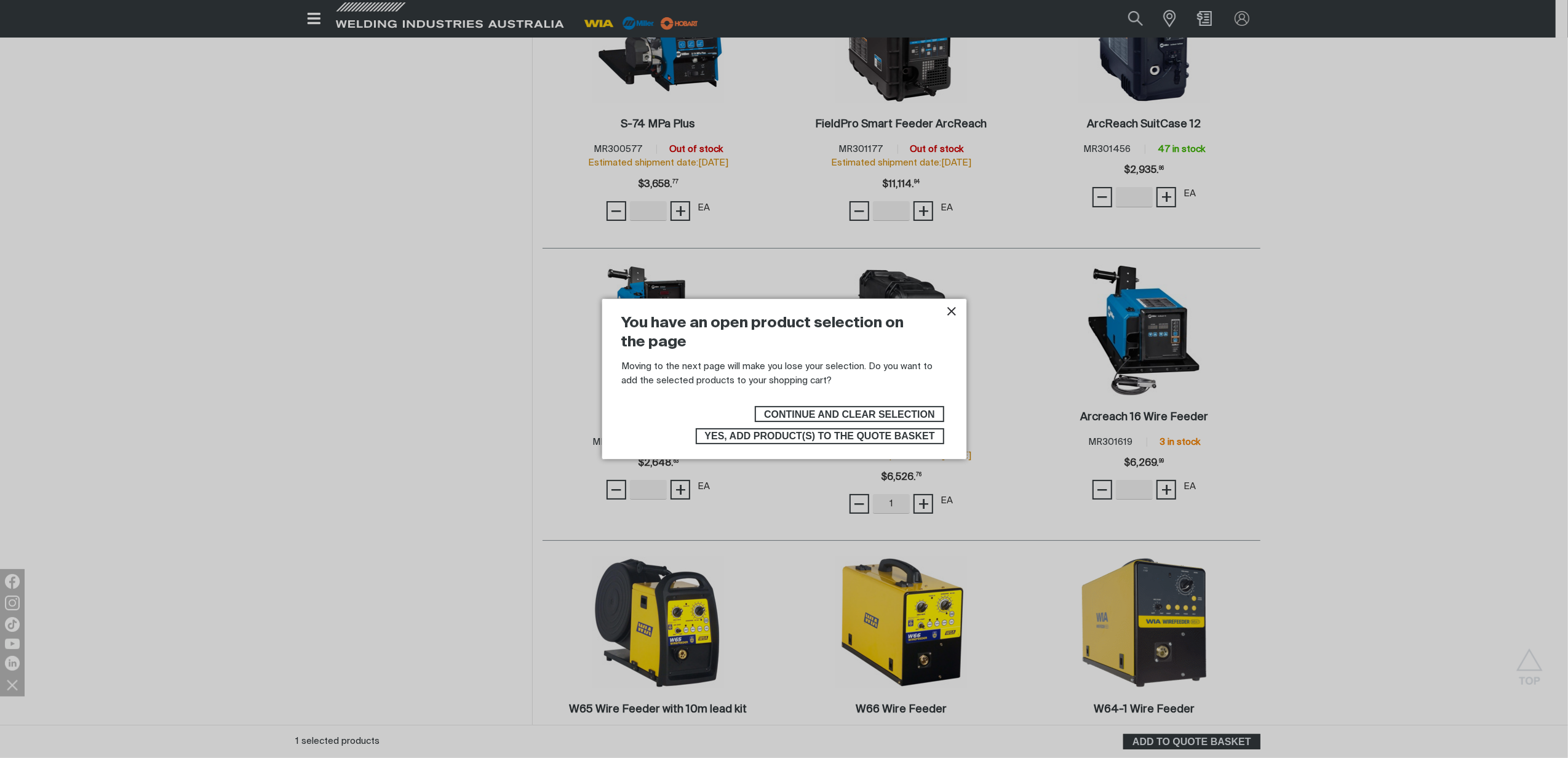
click at [793, 436] on span "Yes, add product(s) to the quote basket" at bounding box center [819, 436] width 230 height 16
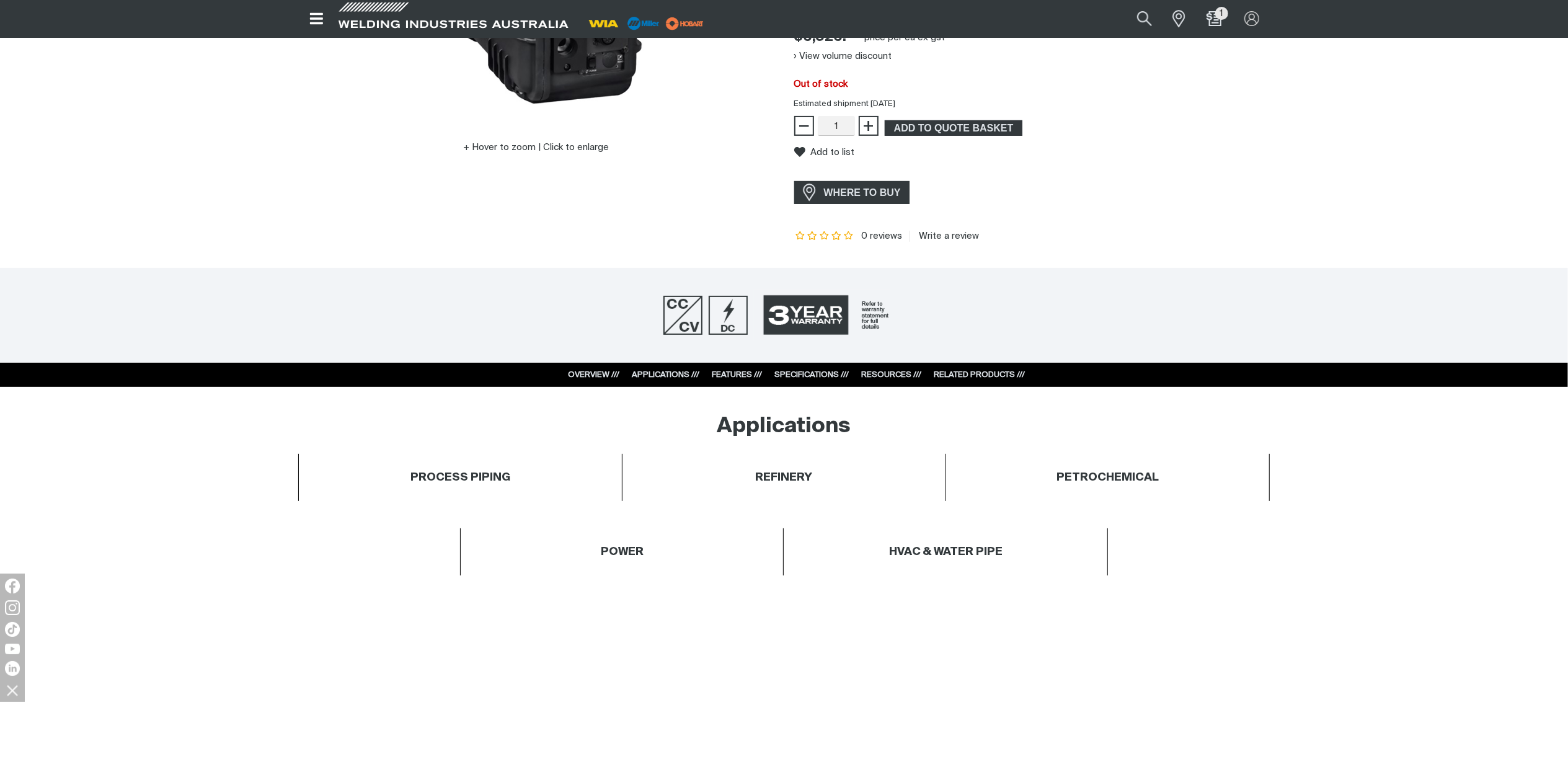
scroll to position [82, 0]
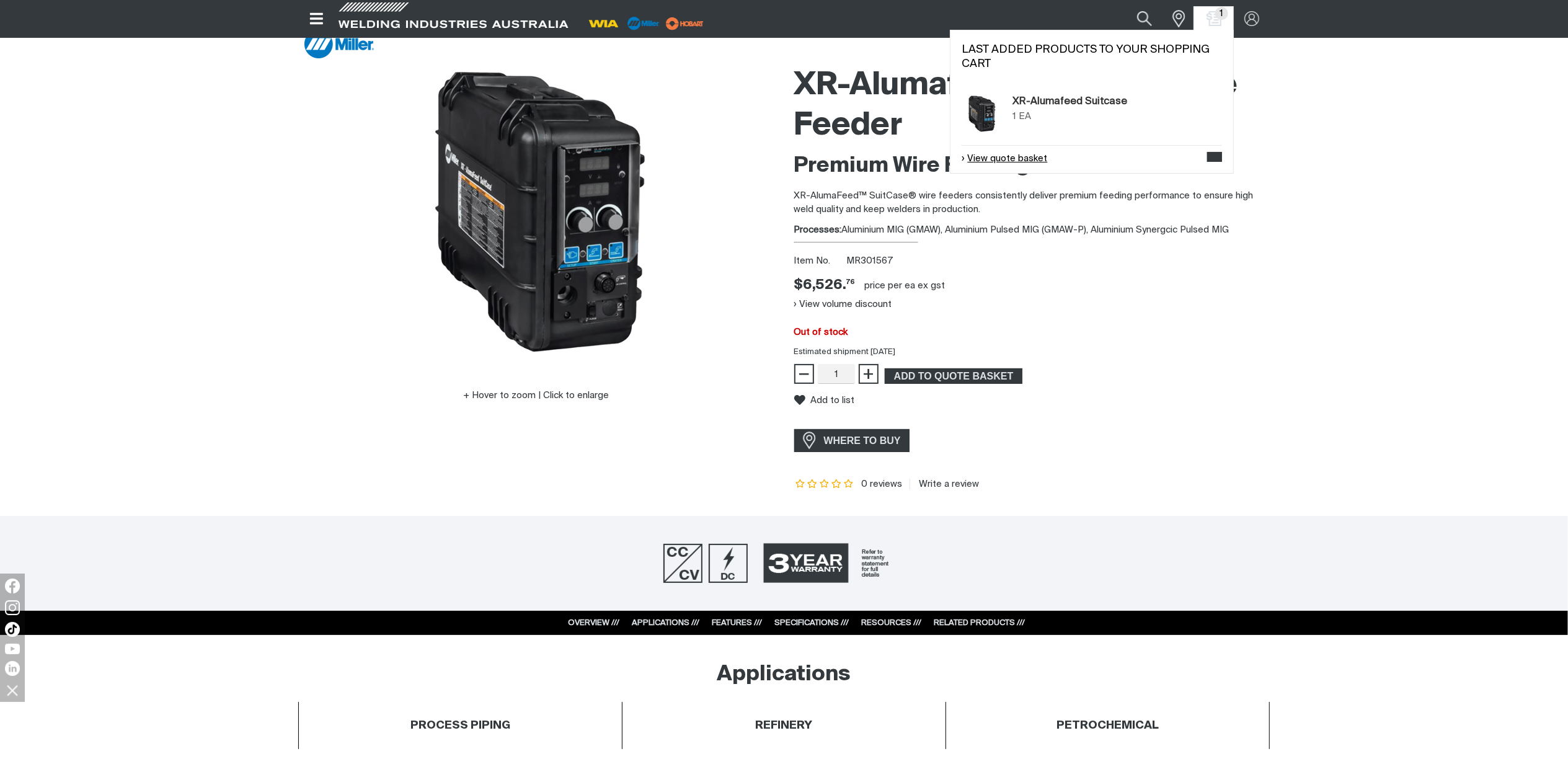
click at [1013, 153] on link "View quote basket" at bounding box center [1004, 159] width 86 height 15
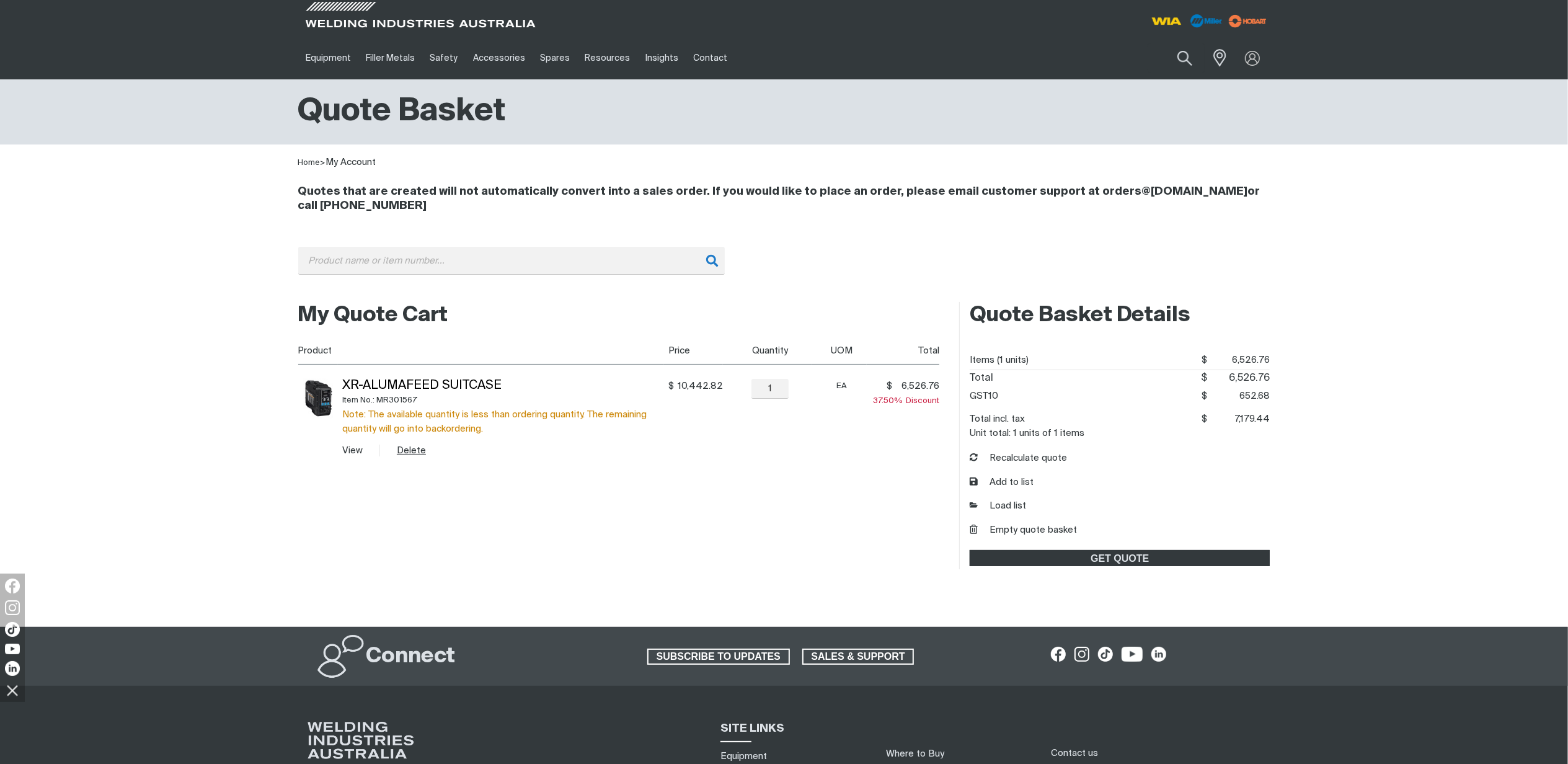
click at [400, 447] on button "Delete" at bounding box center [412, 450] width 29 height 15
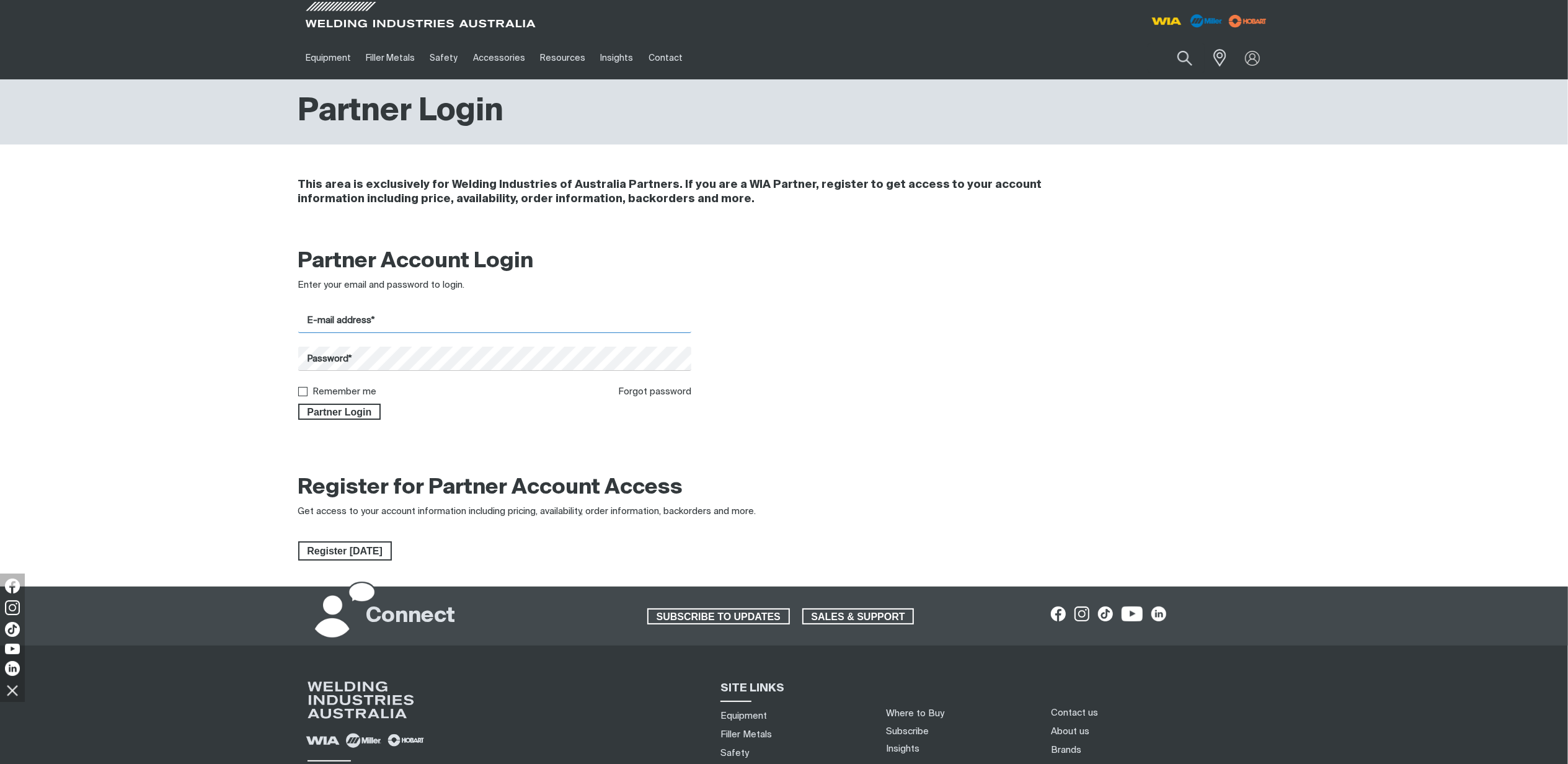
type input "[PERSON_NAME][EMAIL_ADDRESS][PERSON_NAME][DOMAIN_NAME]"
